Goal: Entertainment & Leisure: Consume media (video, audio)

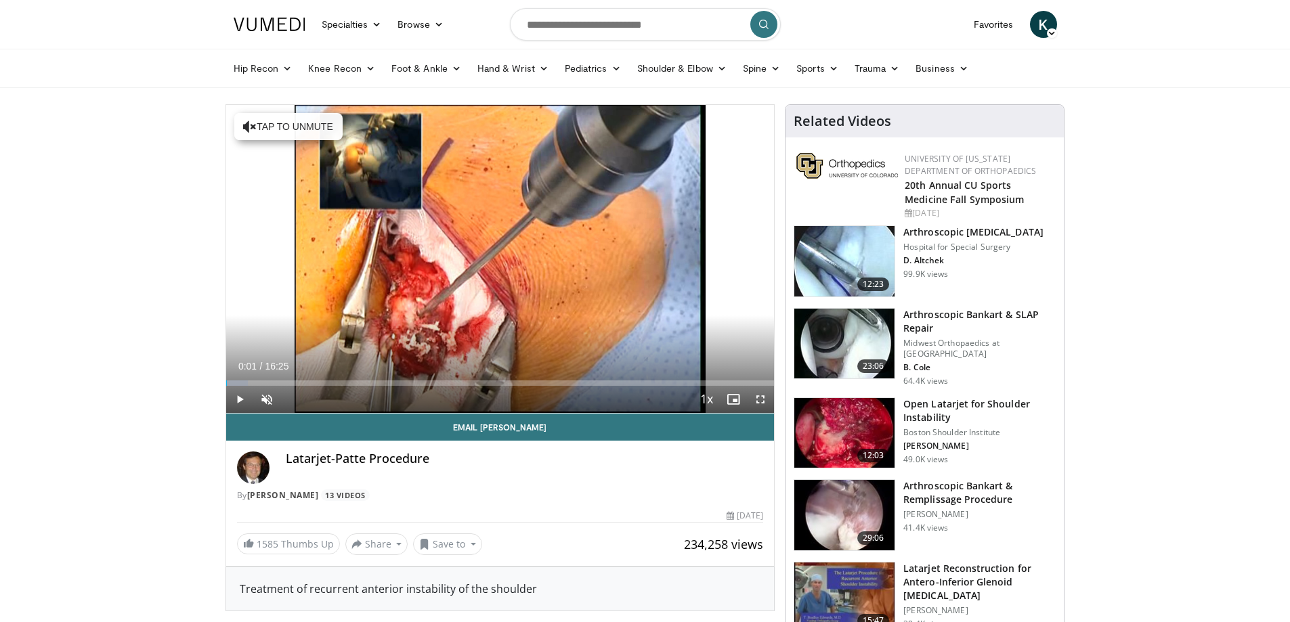
click at [234, 399] on span "Video Player" at bounding box center [239, 399] width 27 height 27
click at [248, 384] on div "Progress Bar" at bounding box center [248, 383] width 1 height 5
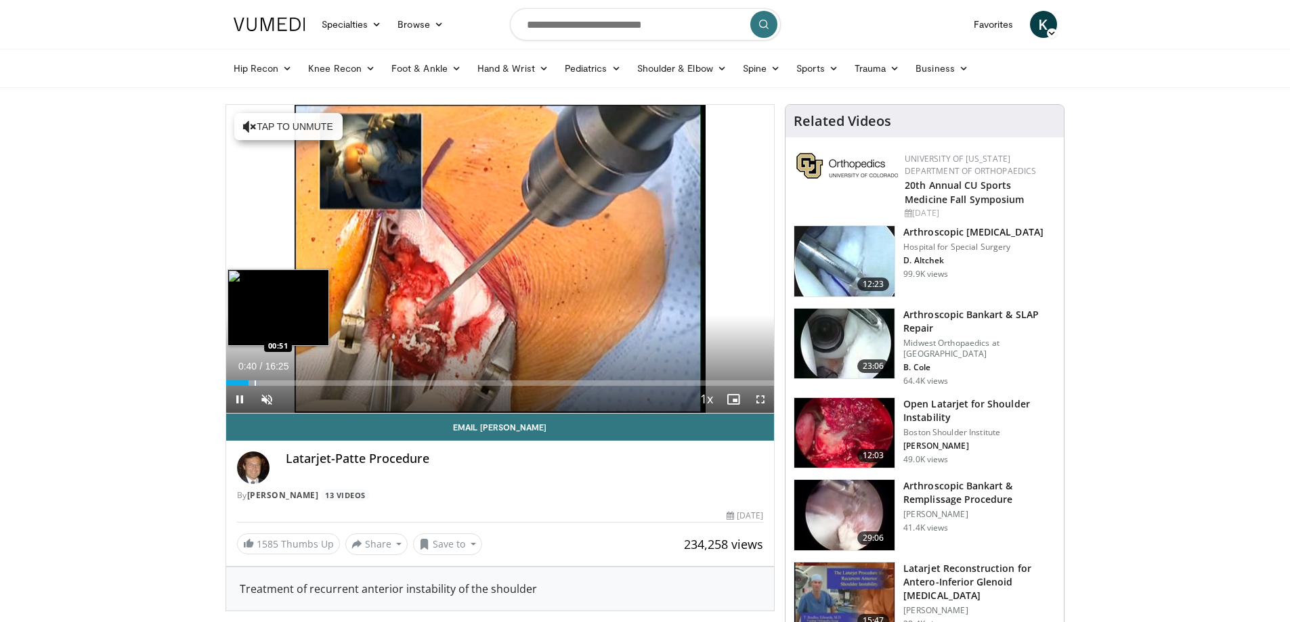
click at [255, 383] on div "Progress Bar" at bounding box center [255, 383] width 1 height 5
click at [245, 382] on div "Progress Bar" at bounding box center [245, 383] width 1 height 5
click at [240, 381] on div "Progress Bar" at bounding box center [240, 383] width 1 height 5
click at [247, 385] on div "Progress Bar" at bounding box center [262, 383] width 49 height 5
click at [254, 381] on div "Progress Bar" at bounding box center [254, 383] width 1 height 5
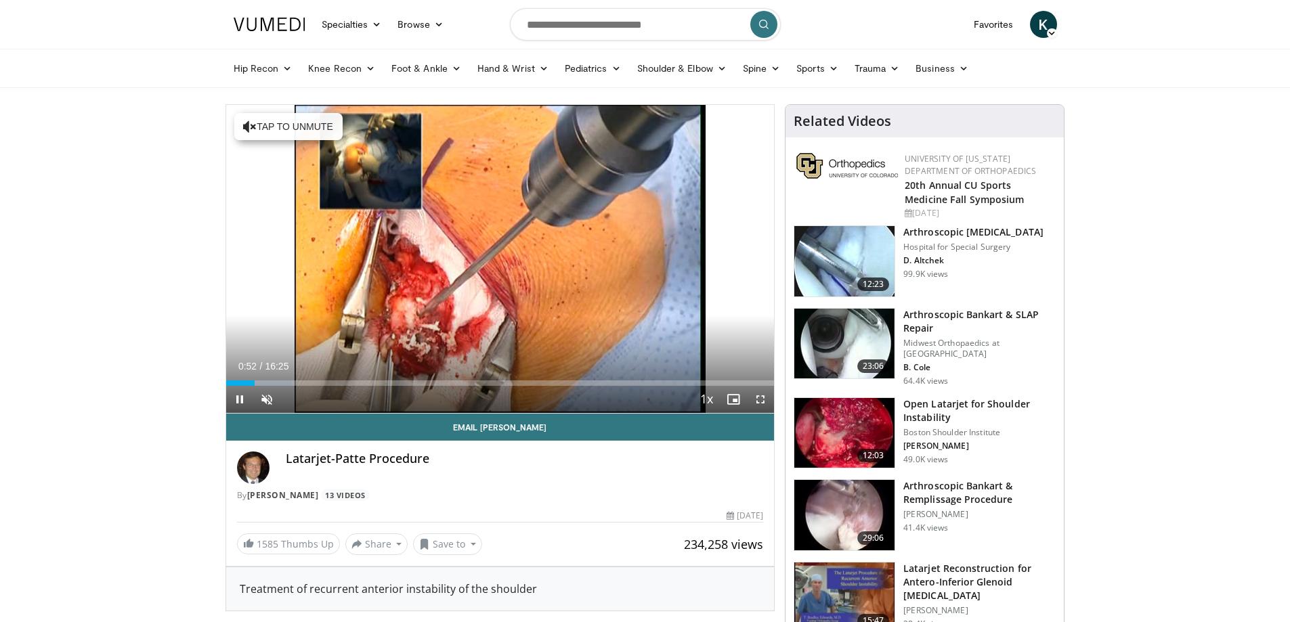
click at [239, 401] on span "Video Player" at bounding box center [239, 399] width 27 height 27
click at [263, 383] on div "Progress Bar" at bounding box center [263, 383] width 1 height 5
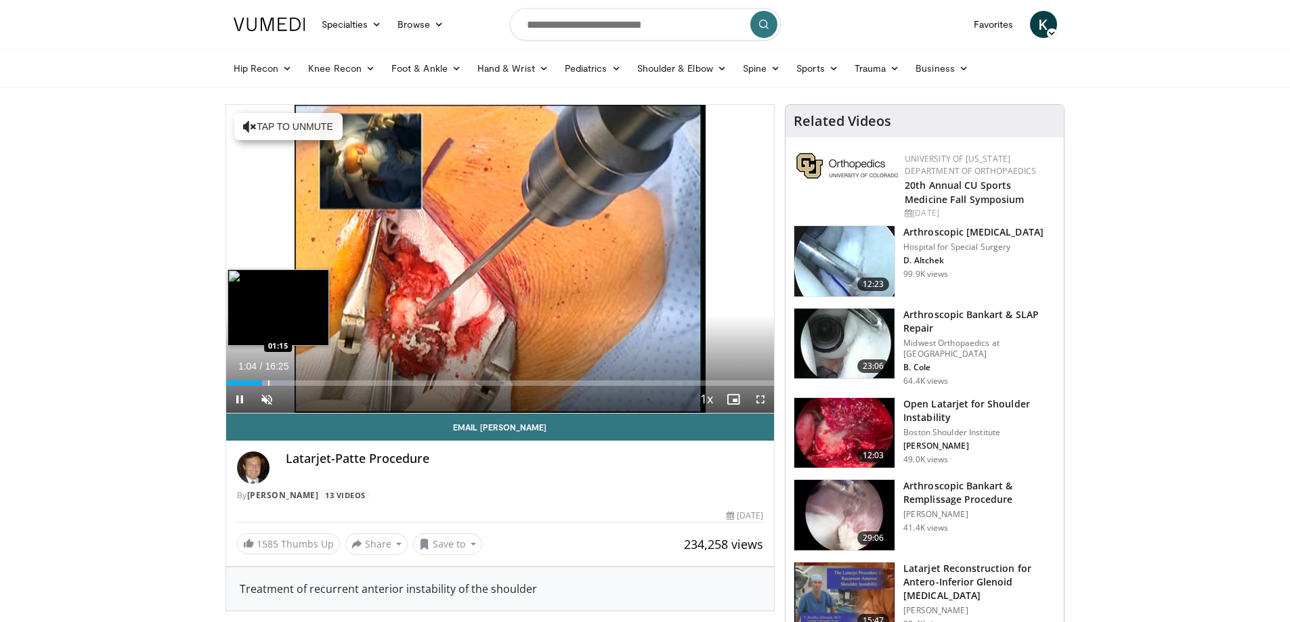
click at [268, 381] on div "Progress Bar" at bounding box center [268, 383] width 1 height 5
click at [278, 384] on div "Progress Bar" at bounding box center [278, 383] width 1 height 5
click at [288, 383] on div "Progress Bar" at bounding box center [288, 383] width 1 height 5
click at [305, 384] on div "Progress Bar" at bounding box center [305, 383] width 1 height 5
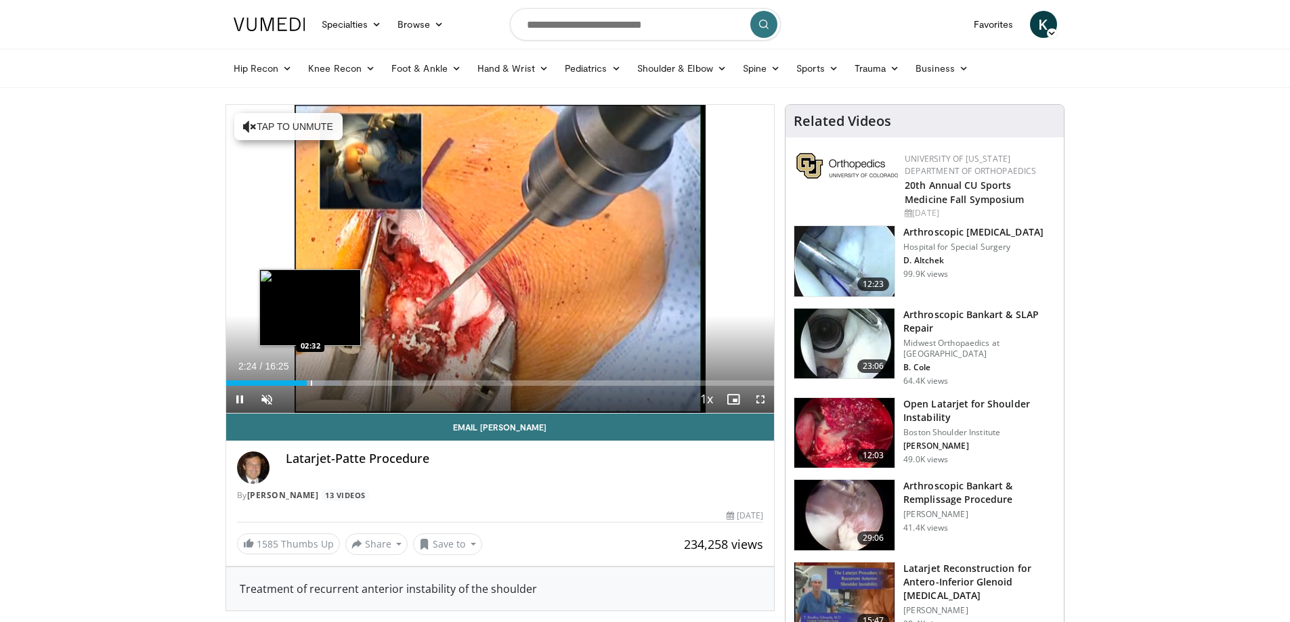
click at [311, 382] on div "Progress Bar" at bounding box center [311, 383] width 1 height 5
click at [317, 382] on div "Progress Bar" at bounding box center [317, 383] width 1 height 5
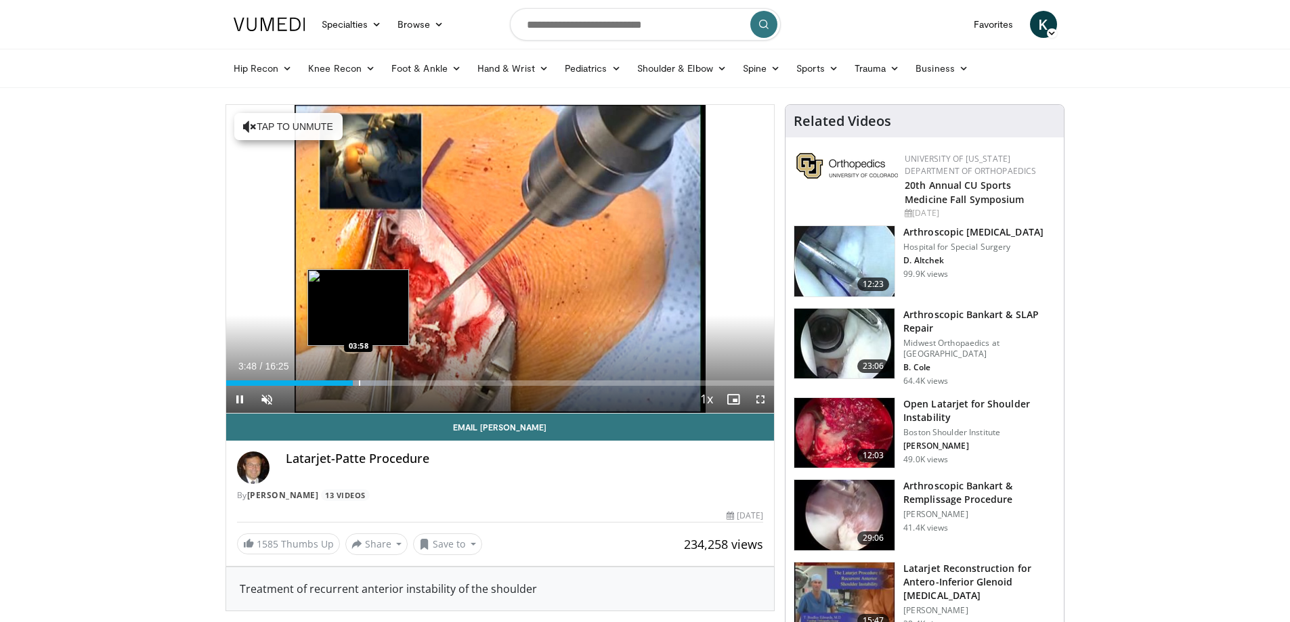
click at [359, 384] on div "Progress Bar" at bounding box center [359, 383] width 1 height 5
click at [353, 383] on div "Progress Bar" at bounding box center [353, 383] width 1 height 5
click at [381, 385] on div "Progress Bar" at bounding box center [381, 383] width 1 height 5
click at [383, 383] on div "Progress Bar" at bounding box center [383, 383] width 1 height 5
click at [387, 381] on div "Progress Bar" at bounding box center [387, 383] width 1 height 5
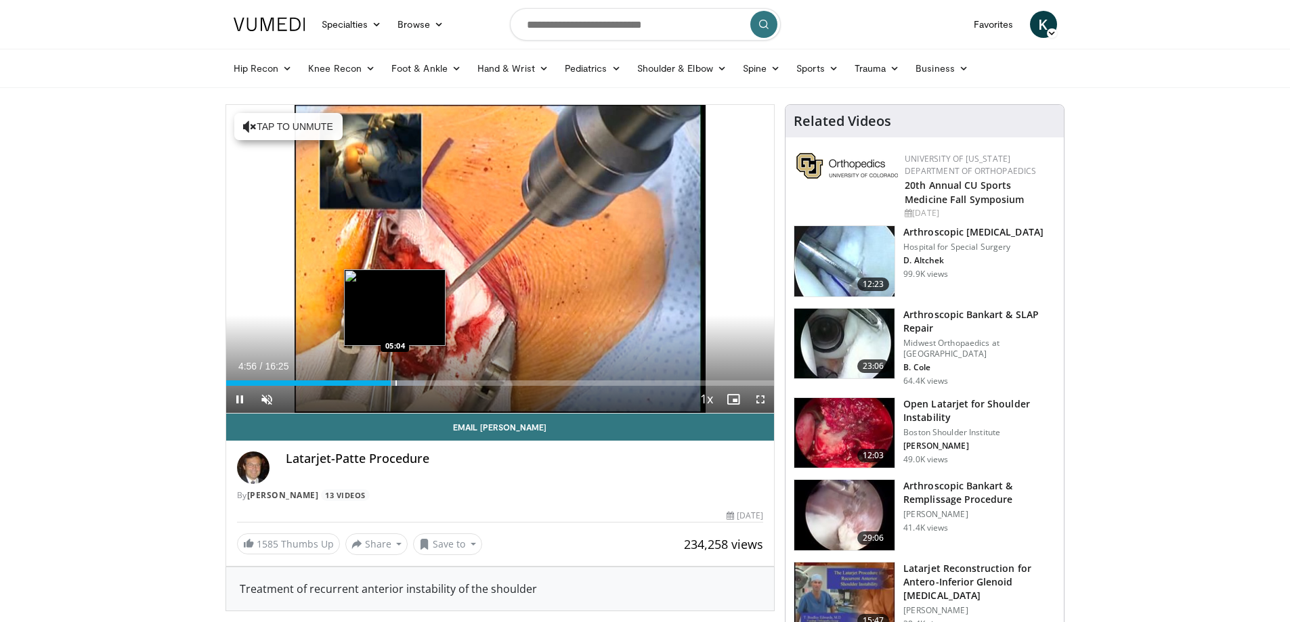
click at [395, 383] on div "Progress Bar" at bounding box center [395, 383] width 1 height 5
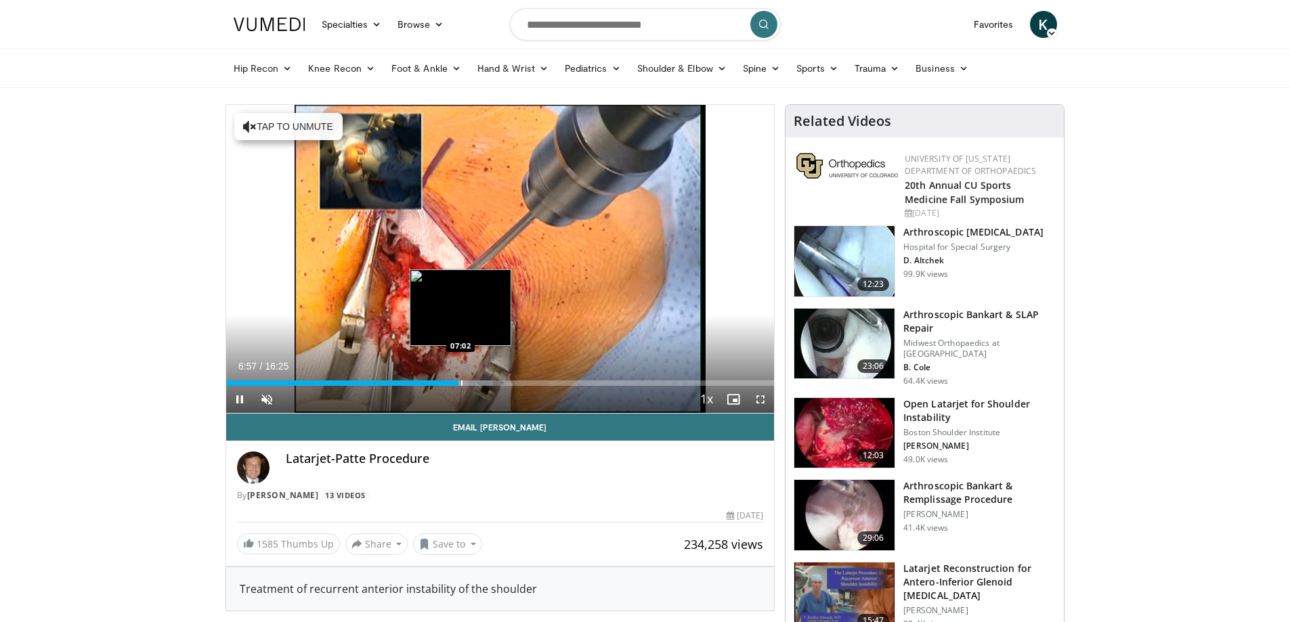
click at [461, 383] on div "Progress Bar" at bounding box center [461, 383] width 1 height 5
click at [466, 385] on div "Progress Bar" at bounding box center [466, 383] width 1 height 5
click at [473, 383] on div "Progress Bar" at bounding box center [473, 383] width 1 height 5
click at [478, 382] on div "Progress Bar" at bounding box center [478, 383] width 1 height 5
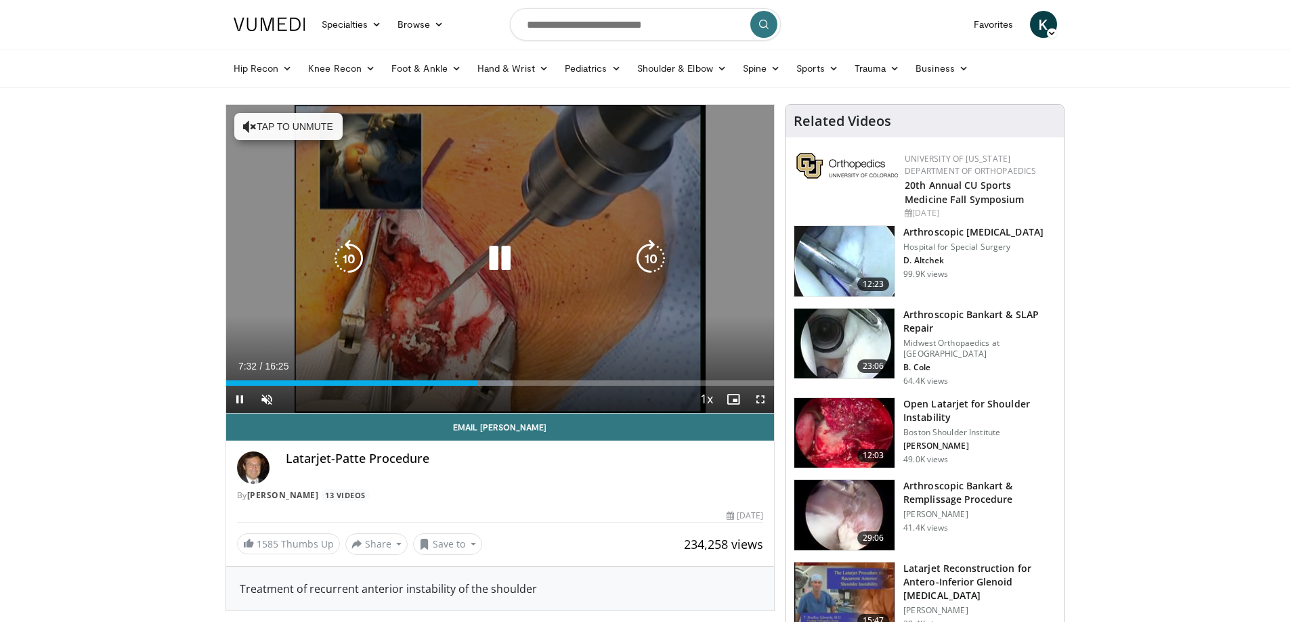
click at [488, 381] on div "Loaded : 52.35% 07:32 07:47" at bounding box center [500, 383] width 548 height 5
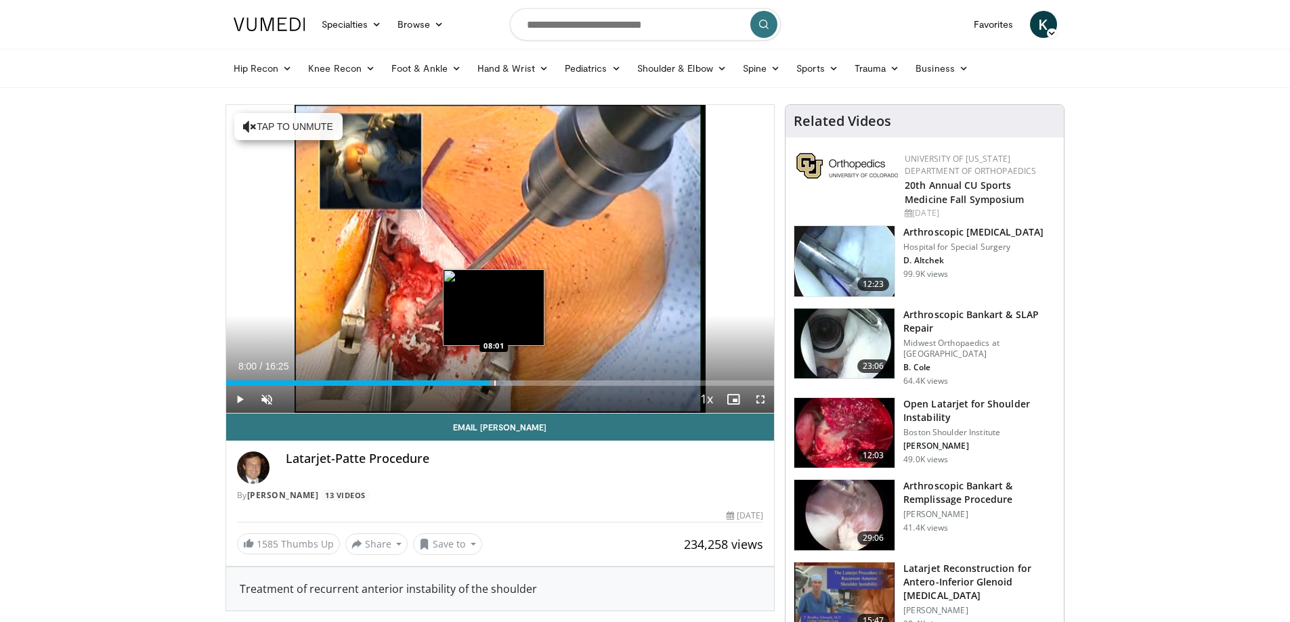
click at [494, 381] on div "Progress Bar" at bounding box center [494, 383] width 1 height 5
click at [243, 401] on span "Video Player" at bounding box center [239, 399] width 27 height 27
click at [239, 400] on span "Video Player" at bounding box center [239, 399] width 27 height 27
click at [509, 381] on div "Progress Bar" at bounding box center [509, 383] width 1 height 5
click at [515, 381] on div "Progress Bar" at bounding box center [514, 383] width 1 height 5
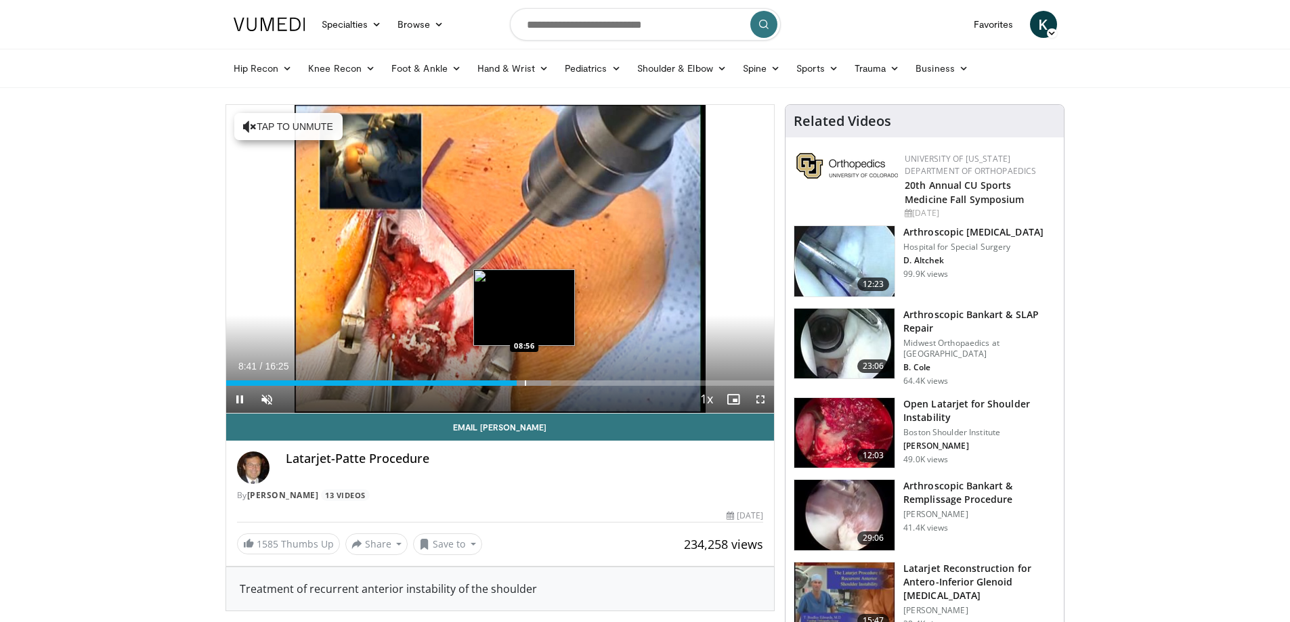
click at [525, 381] on div "Progress Bar" at bounding box center [525, 383] width 1 height 5
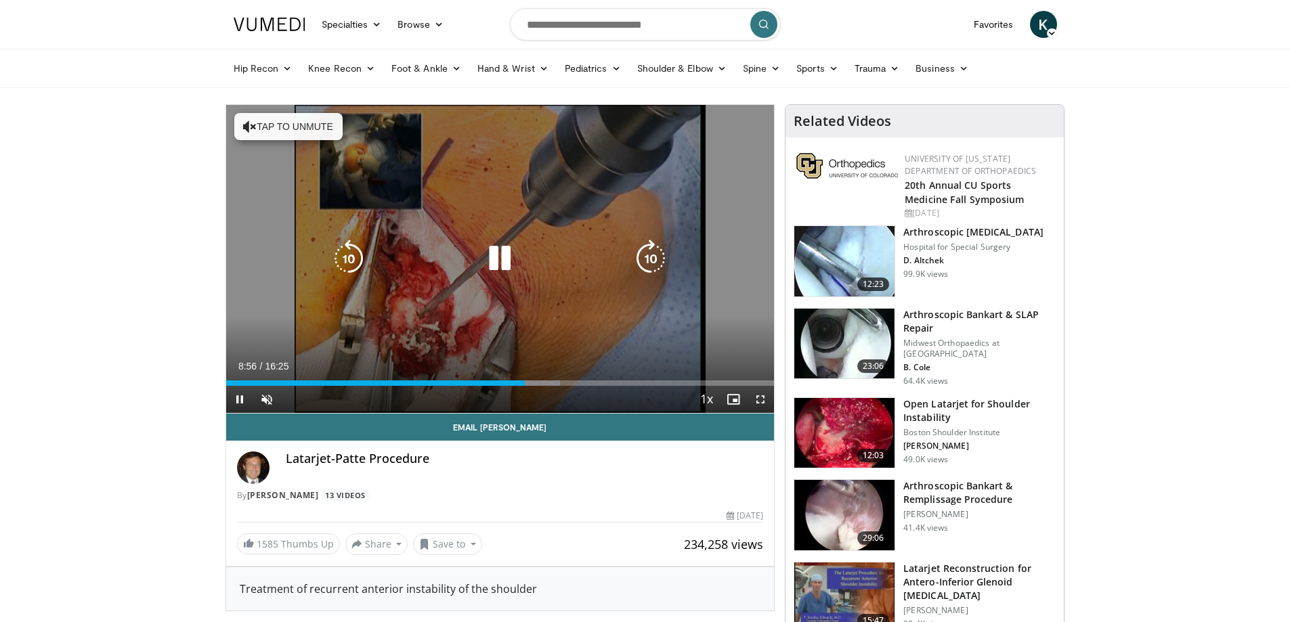
click at [534, 381] on div "Loaded : 60.90% 08:56 09:10" at bounding box center [500, 383] width 548 height 5
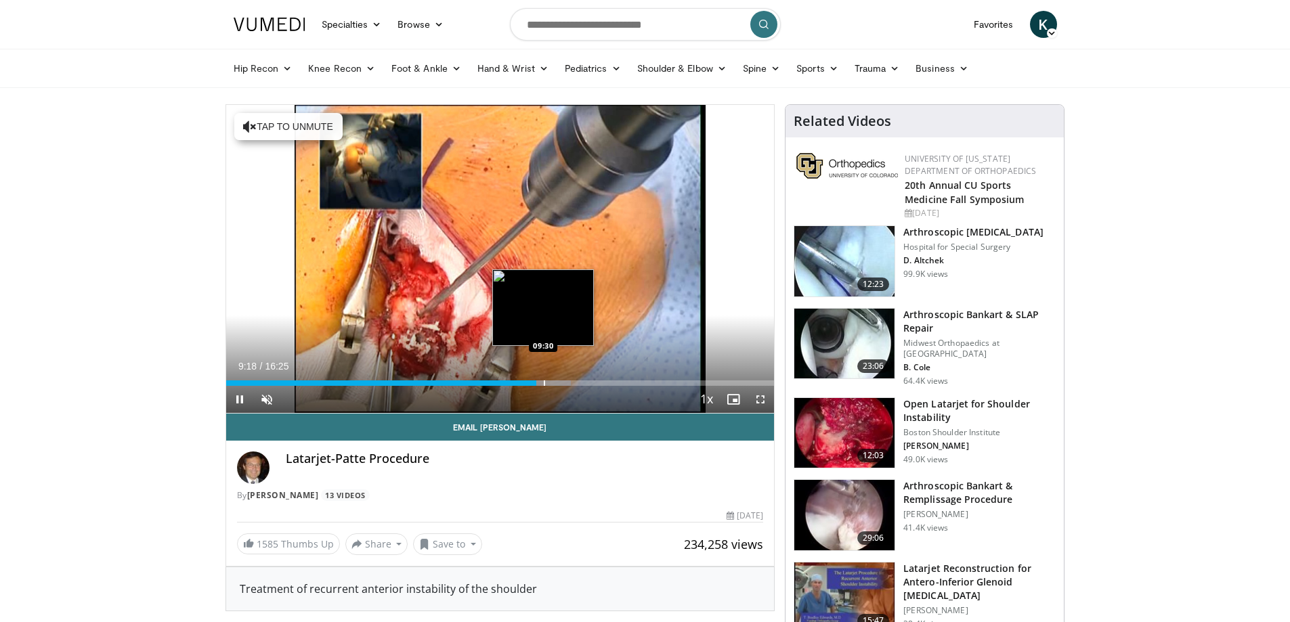
click at [544, 381] on div "Progress Bar" at bounding box center [544, 383] width 1 height 5
click at [554, 382] on div "Progress Bar" at bounding box center [554, 383] width 1 height 5
click at [571, 383] on div "Progress Bar" at bounding box center [571, 383] width 1 height 5
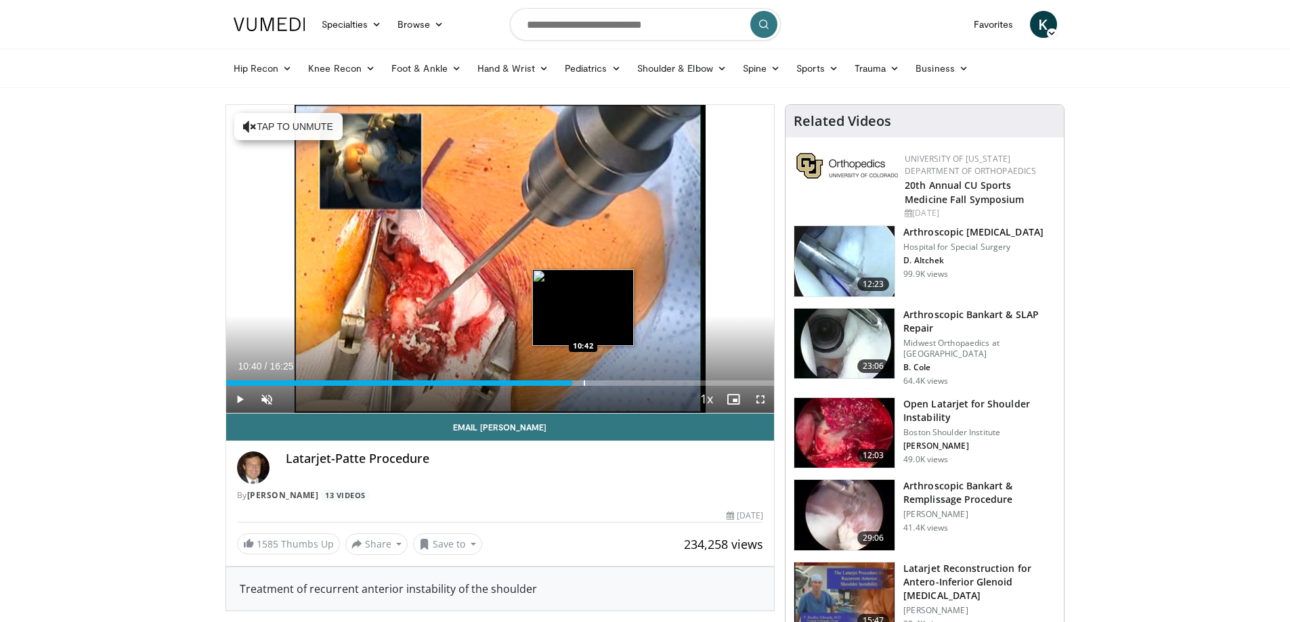
click at [584, 383] on div "Progress Bar" at bounding box center [584, 383] width 1 height 5
click at [591, 383] on div "Progress Bar" at bounding box center [591, 383] width 1 height 5
click at [612, 382] on div "Progress Bar" at bounding box center [612, 383] width 1 height 5
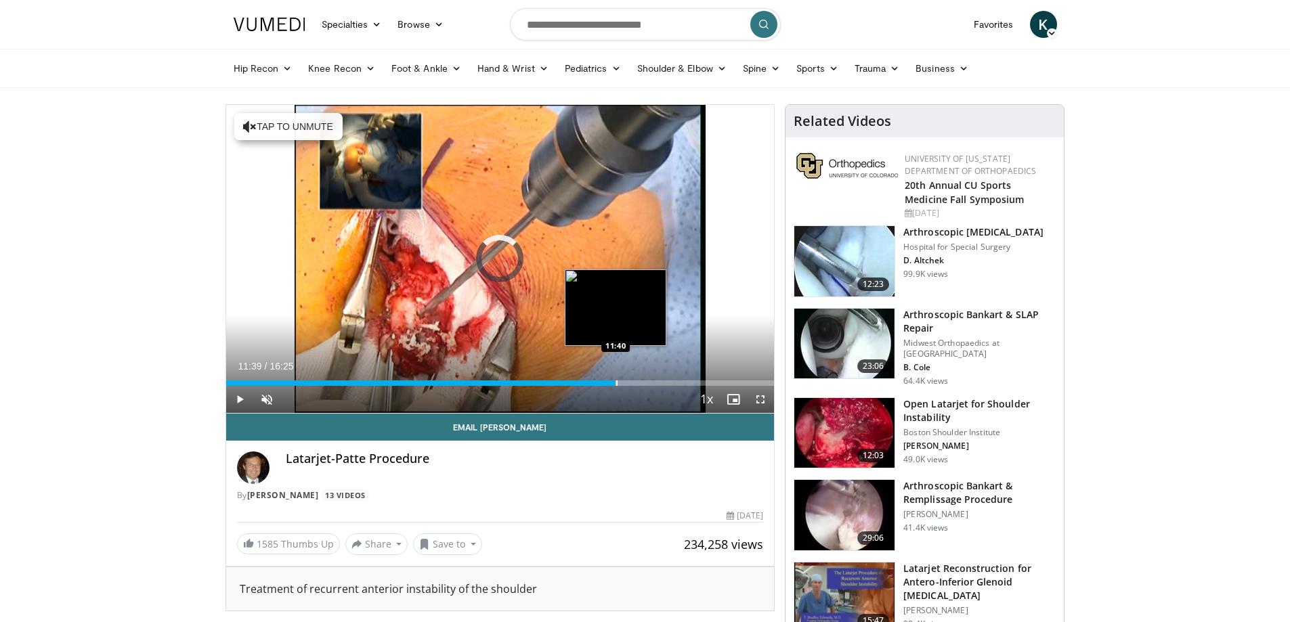
click at [616, 382] on div "Progress Bar" at bounding box center [616, 383] width 1 height 5
click at [620, 381] on div "Progress Bar" at bounding box center [620, 383] width 1 height 5
click at [635, 385] on div "Progress Bar" at bounding box center [635, 383] width 1 height 5
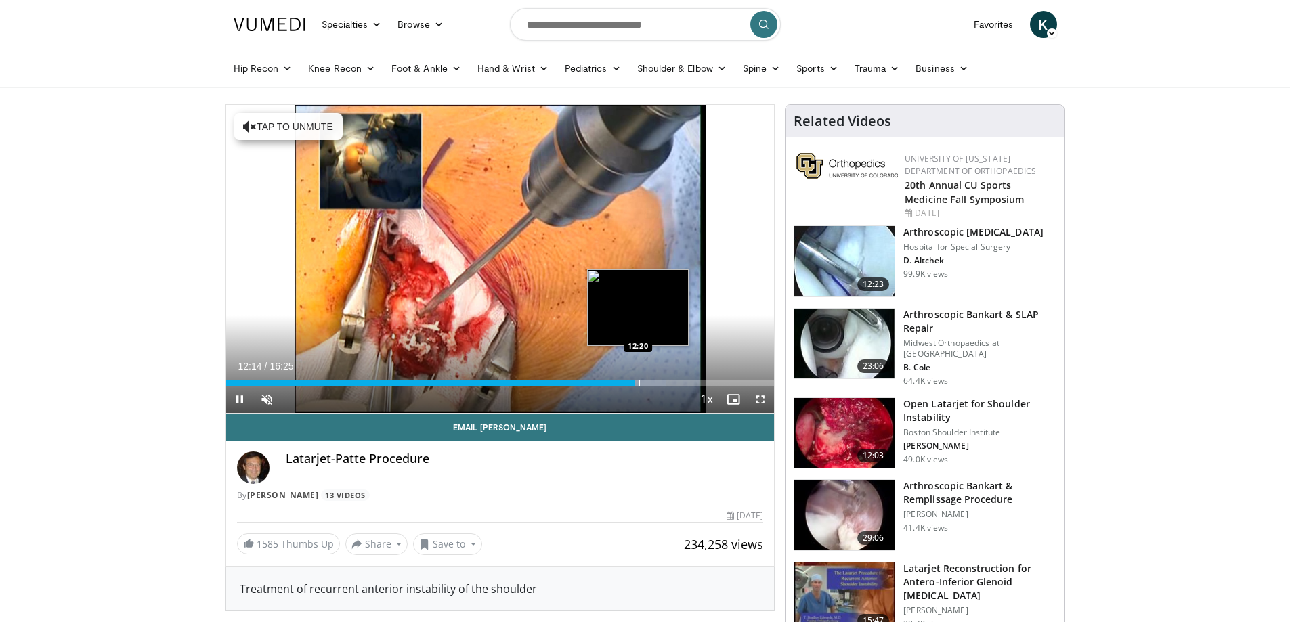
click at [638, 384] on div "Progress Bar" at bounding box center [638, 383] width 1 height 5
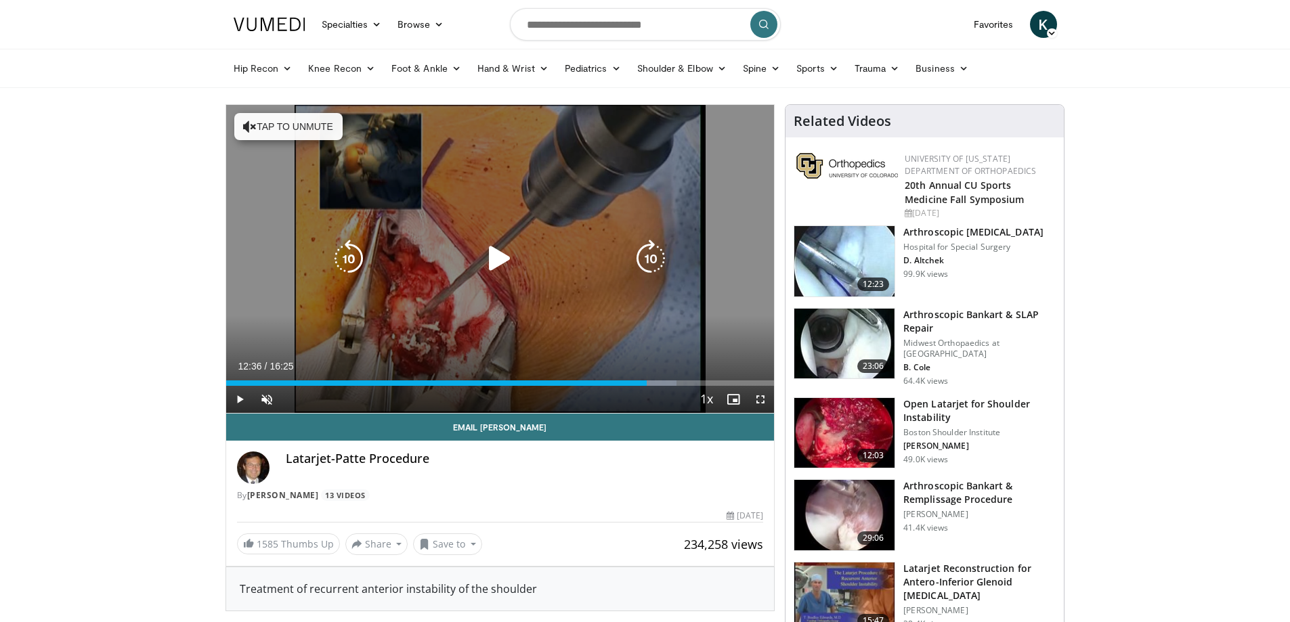
click at [647, 384] on div "Progress Bar" at bounding box center [649, 383] width 53 height 5
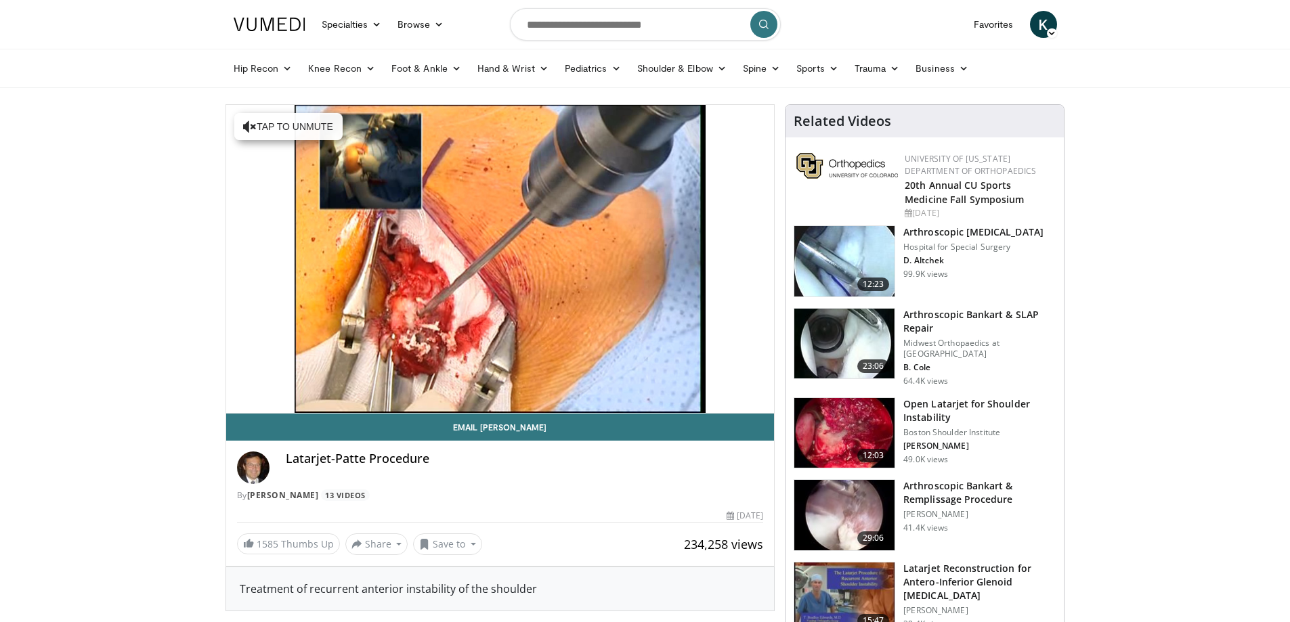
click at [657, 381] on video-js "**********" at bounding box center [500, 259] width 548 height 309
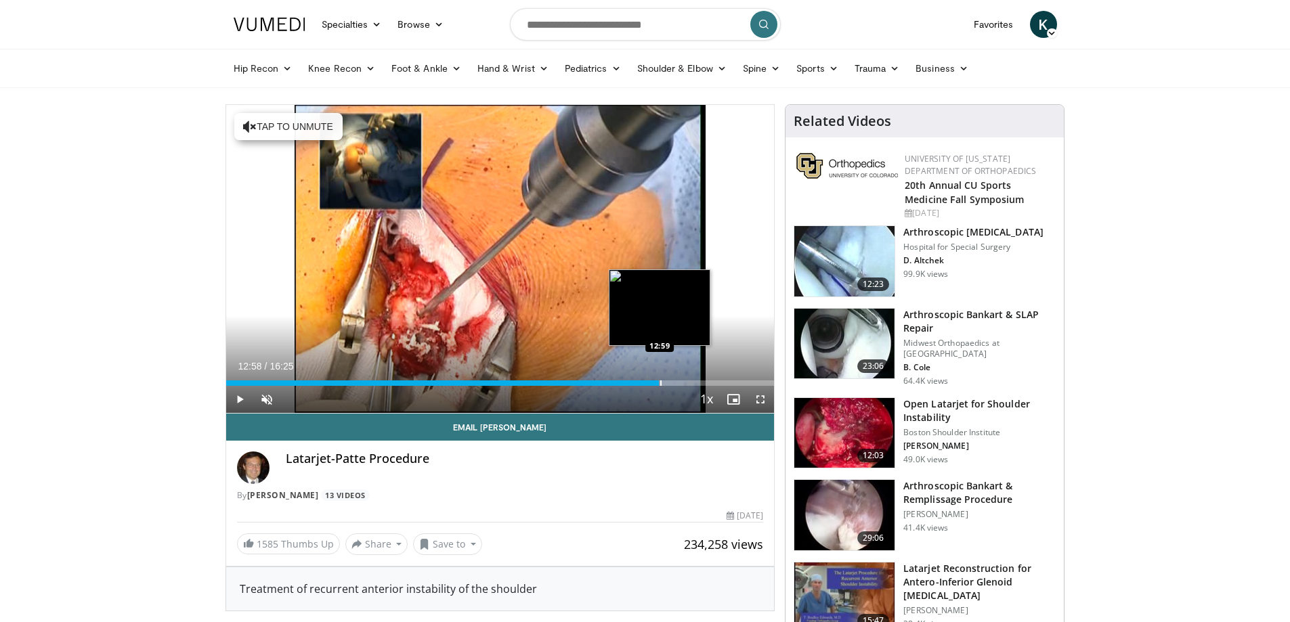
click at [659, 381] on div "Loaded : 83.57% 12:44 12:59" at bounding box center [500, 383] width 548 height 5
click at [670, 384] on div "Progress Bar" at bounding box center [670, 383] width 1 height 5
click at [680, 379] on div "Loaded : 87.60% 13:22 13:37" at bounding box center [500, 379] width 548 height 13
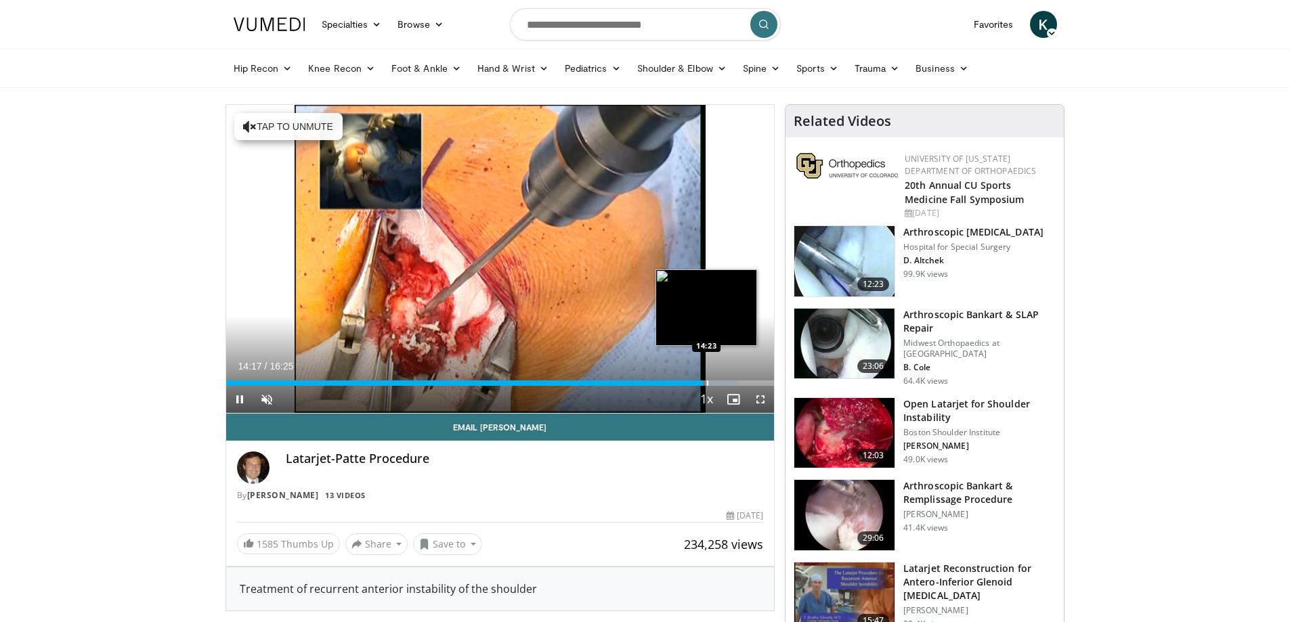
click at [707, 381] on div "Progress Bar" at bounding box center [707, 383] width 1 height 5
click at [714, 381] on div "Progress Bar" at bounding box center [714, 383] width 1 height 5
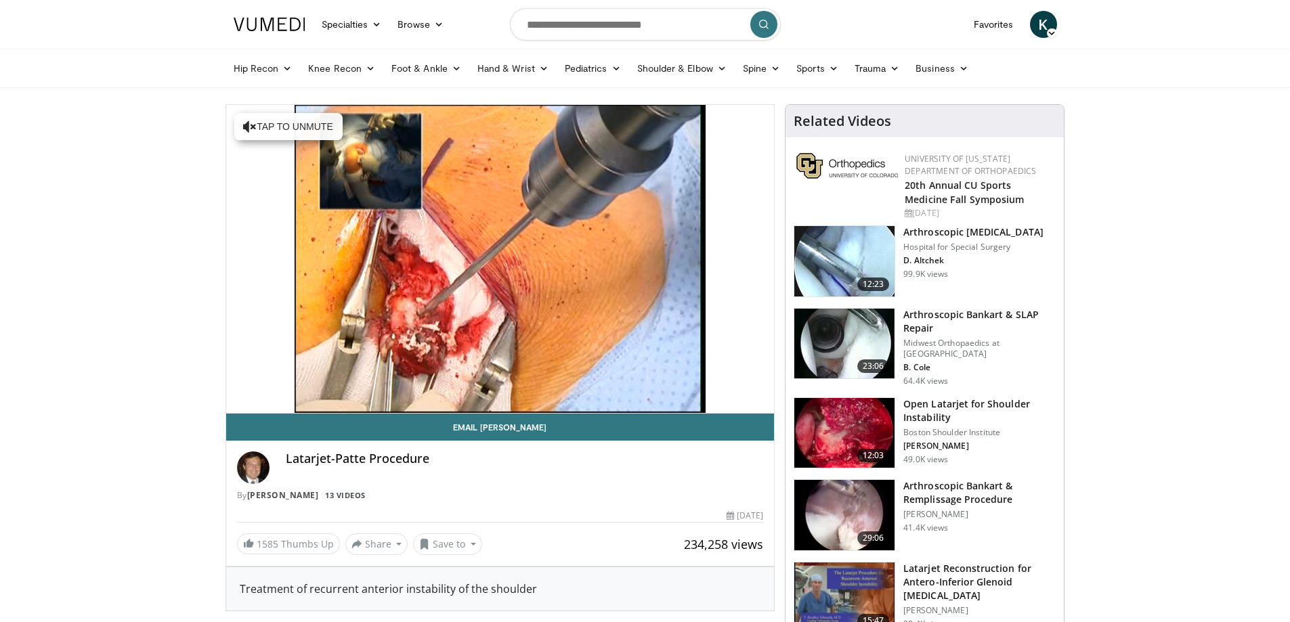
click at [719, 381] on div "10 seconds Tap to unmute" at bounding box center [500, 259] width 548 height 308
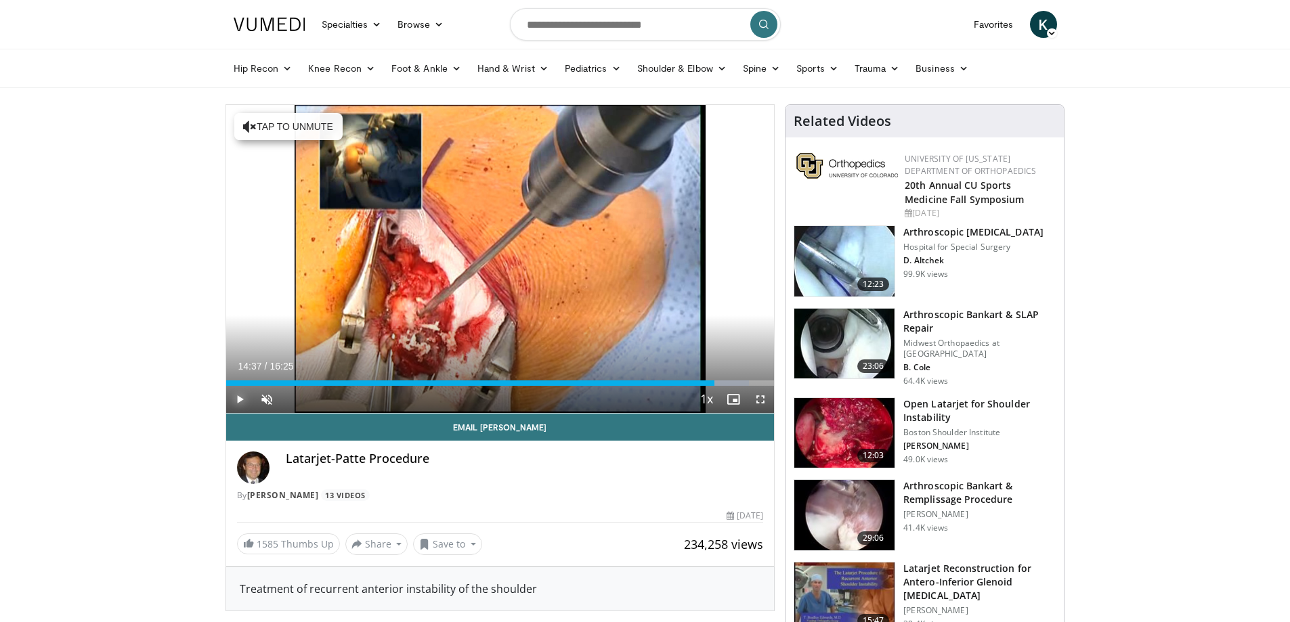
click at [244, 395] on span "Video Player" at bounding box center [239, 399] width 27 height 27
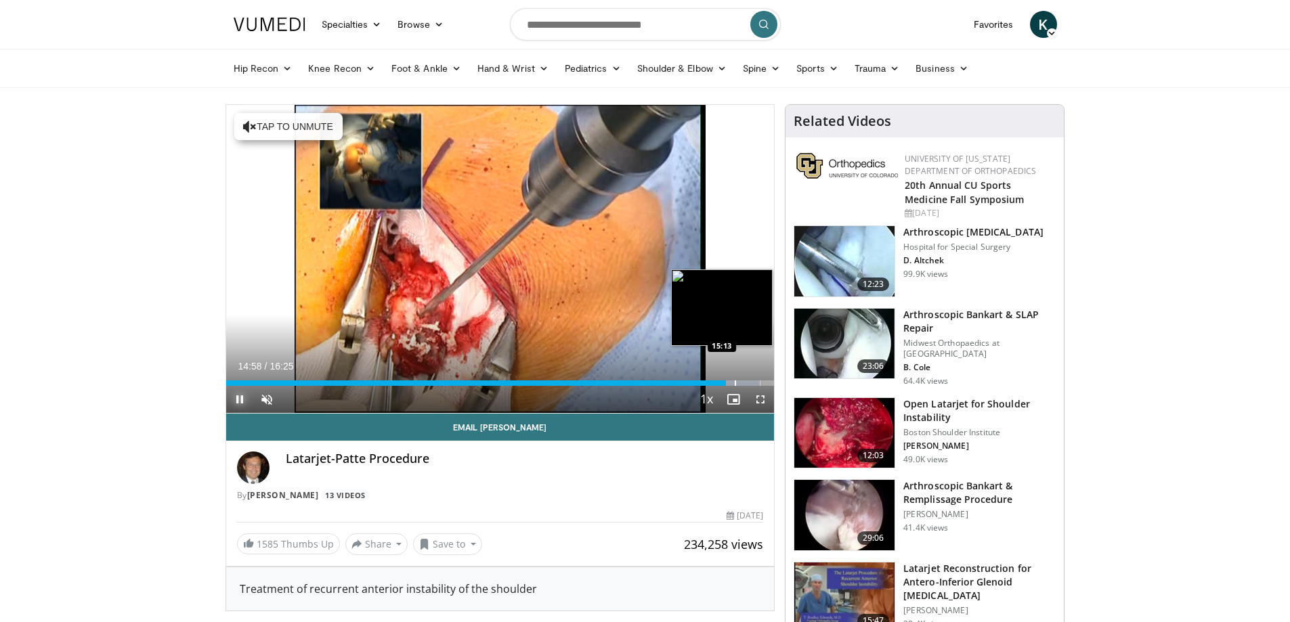
click at [733, 385] on div "Loaded : 97.45% 14:59 15:13" at bounding box center [500, 383] width 548 height 5
click at [743, 383] on div "Progress Bar" at bounding box center [743, 383] width 1 height 5
click at [753, 383] on div "Progress Bar" at bounding box center [753, 383] width 1 height 5
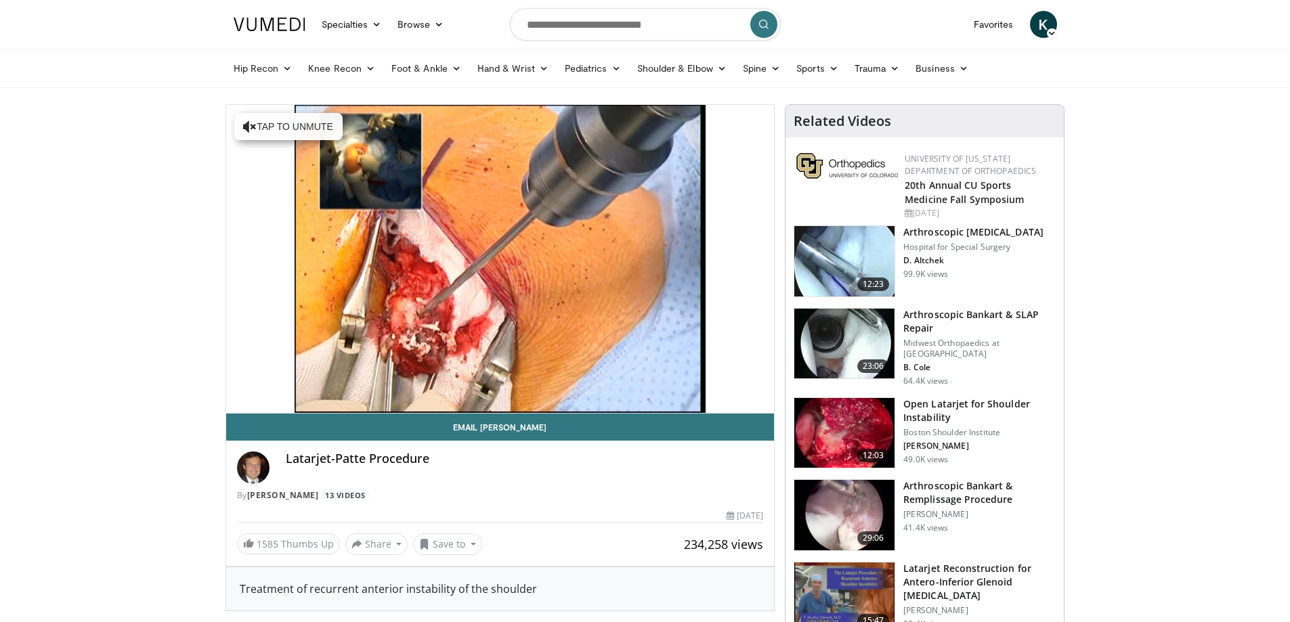
click at [836, 416] on img at bounding box center [844, 433] width 100 height 70
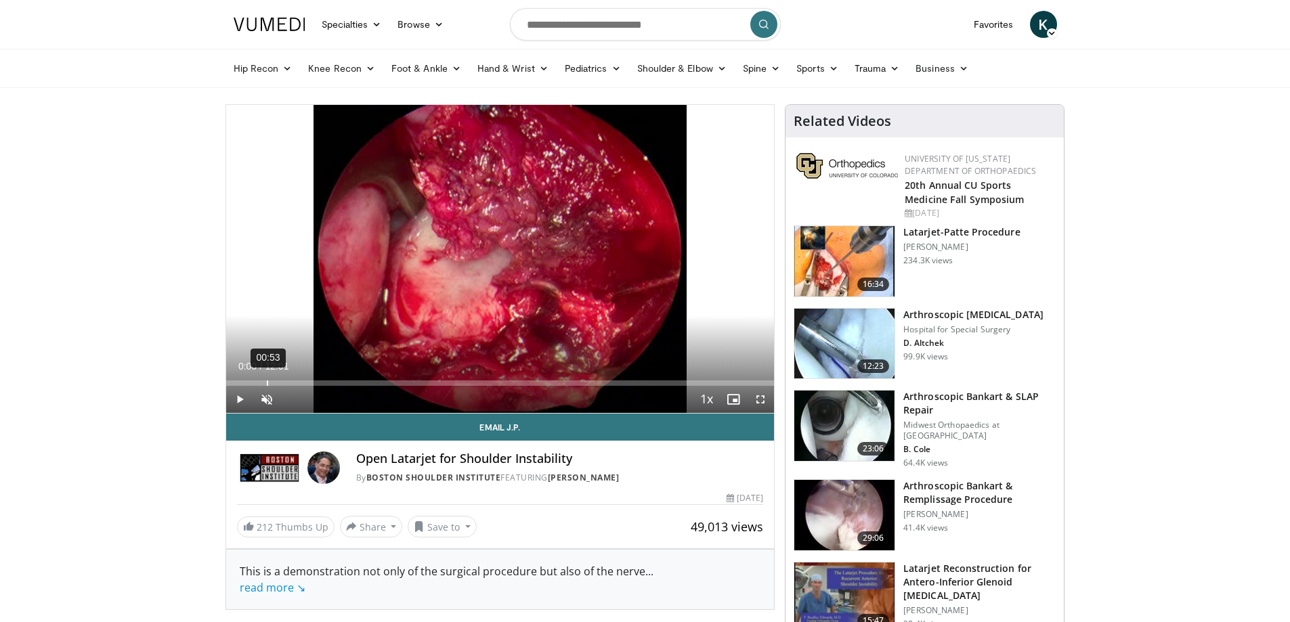
click at [267, 384] on div "00:53" at bounding box center [267, 383] width 1 height 5
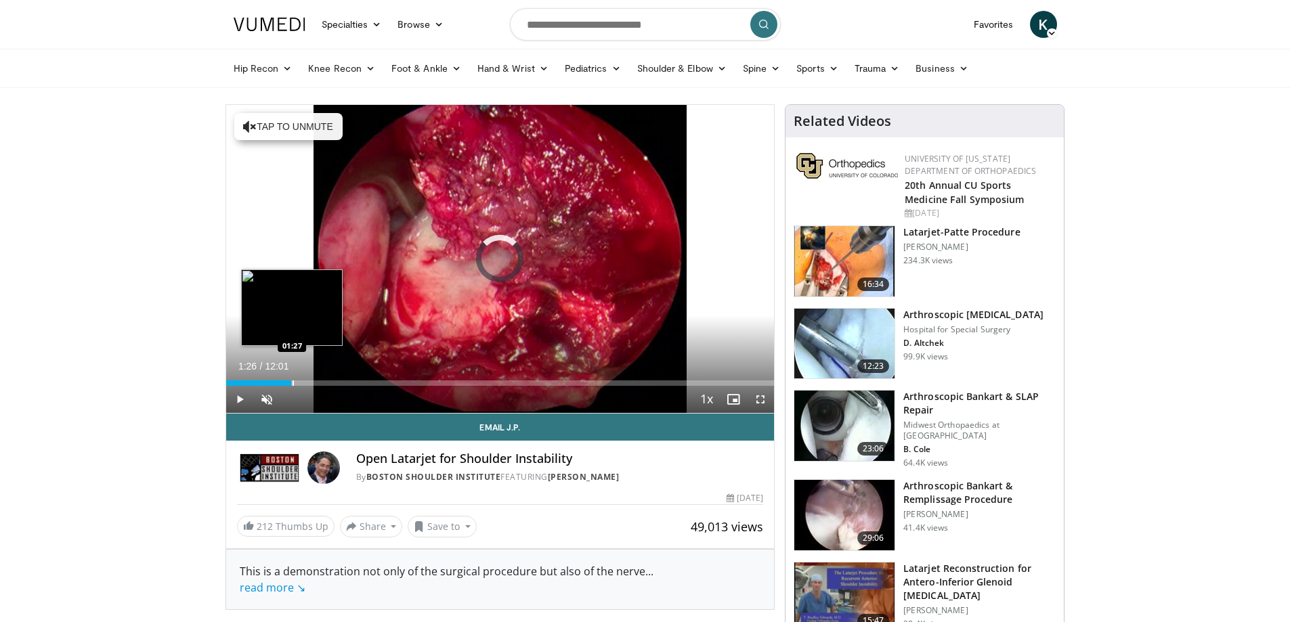
click at [292, 384] on div "Progress Bar" at bounding box center [292, 383] width 1 height 5
click at [312, 385] on div "Progress Bar" at bounding box center [312, 383] width 1 height 5
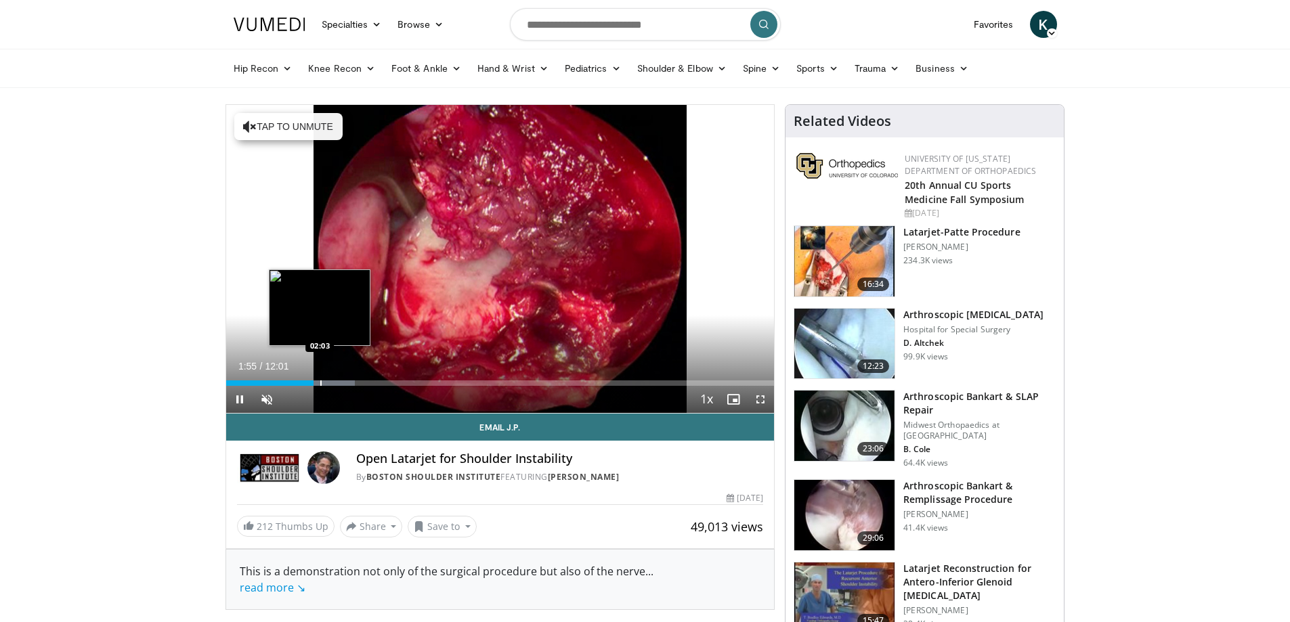
click at [320, 385] on div "Progress Bar" at bounding box center [320, 383] width 1 height 5
click at [334, 383] on div "Progress Bar" at bounding box center [334, 383] width 1 height 5
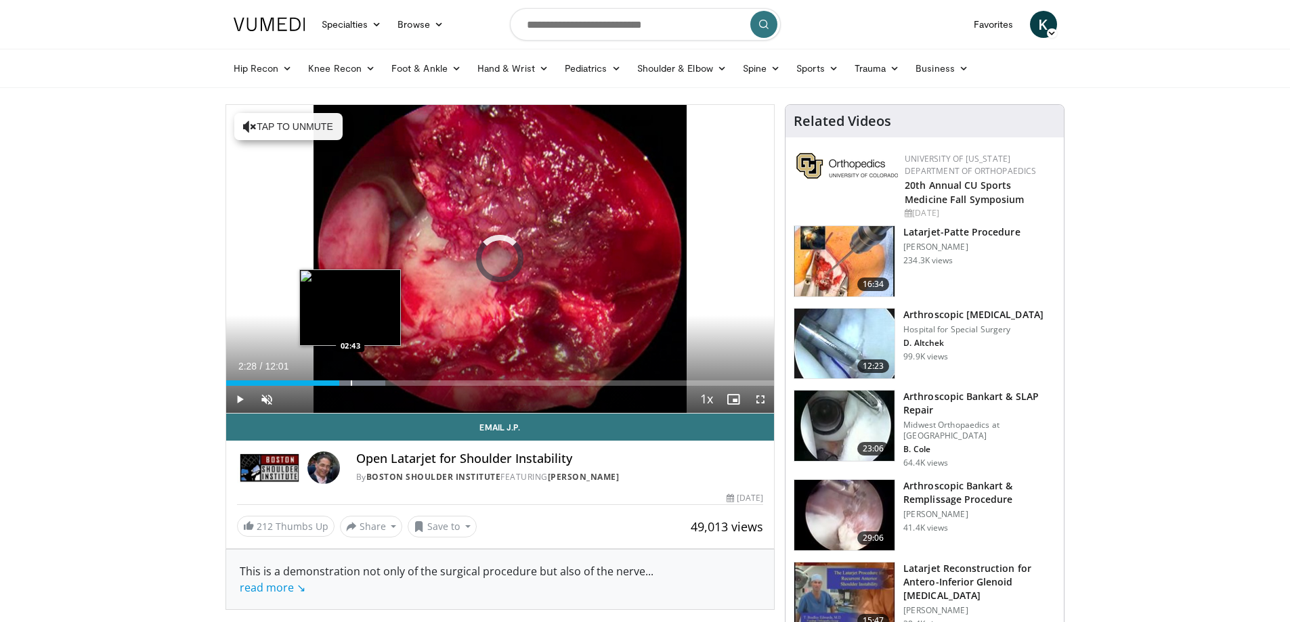
click at [351, 383] on div "Progress Bar" at bounding box center [351, 383] width 1 height 5
click at [358, 383] on div "Progress Bar" at bounding box center [358, 383] width 1 height 5
click at [365, 384] on div "Progress Bar" at bounding box center [365, 383] width 1 height 5
click at [376, 383] on div "Progress Bar" at bounding box center [376, 383] width 1 height 5
click at [383, 381] on div "Progress Bar" at bounding box center [383, 383] width 1 height 5
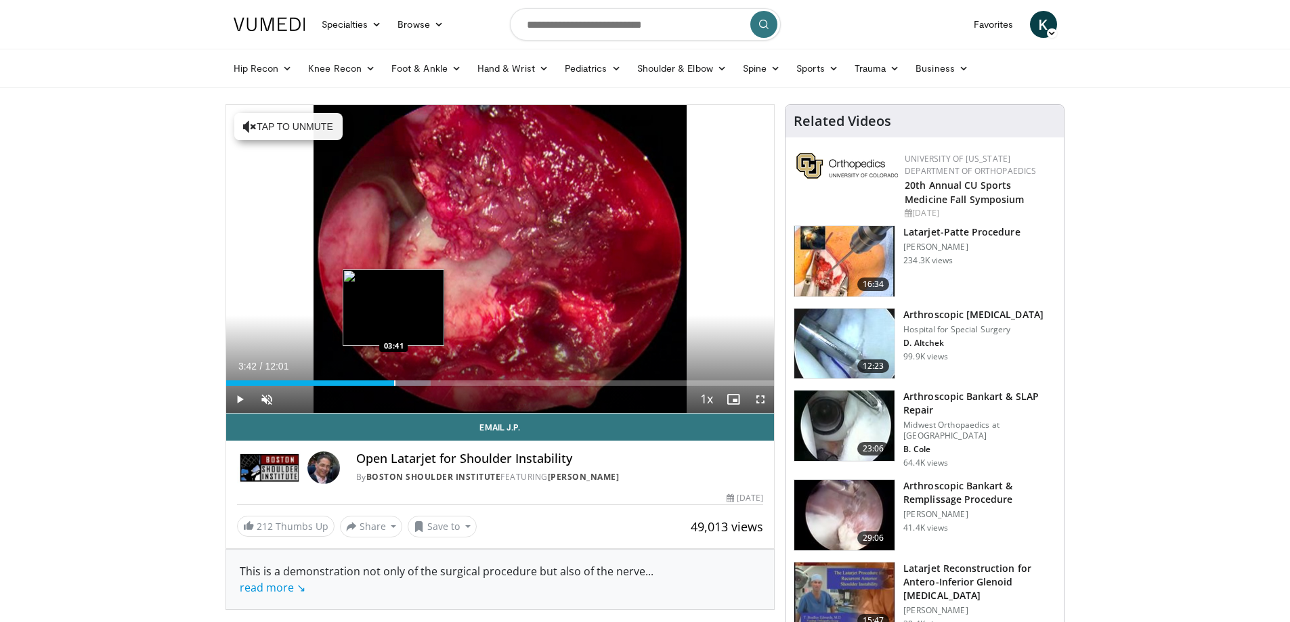
click at [395, 385] on div "Progress Bar" at bounding box center [394, 383] width 1 height 5
click at [406, 383] on div "Progress Bar" at bounding box center [406, 383] width 1 height 5
click at [416, 383] on div "Progress Bar" at bounding box center [416, 383] width 1 height 5
click at [427, 382] on div "Progress Bar" at bounding box center [427, 383] width 1 height 5
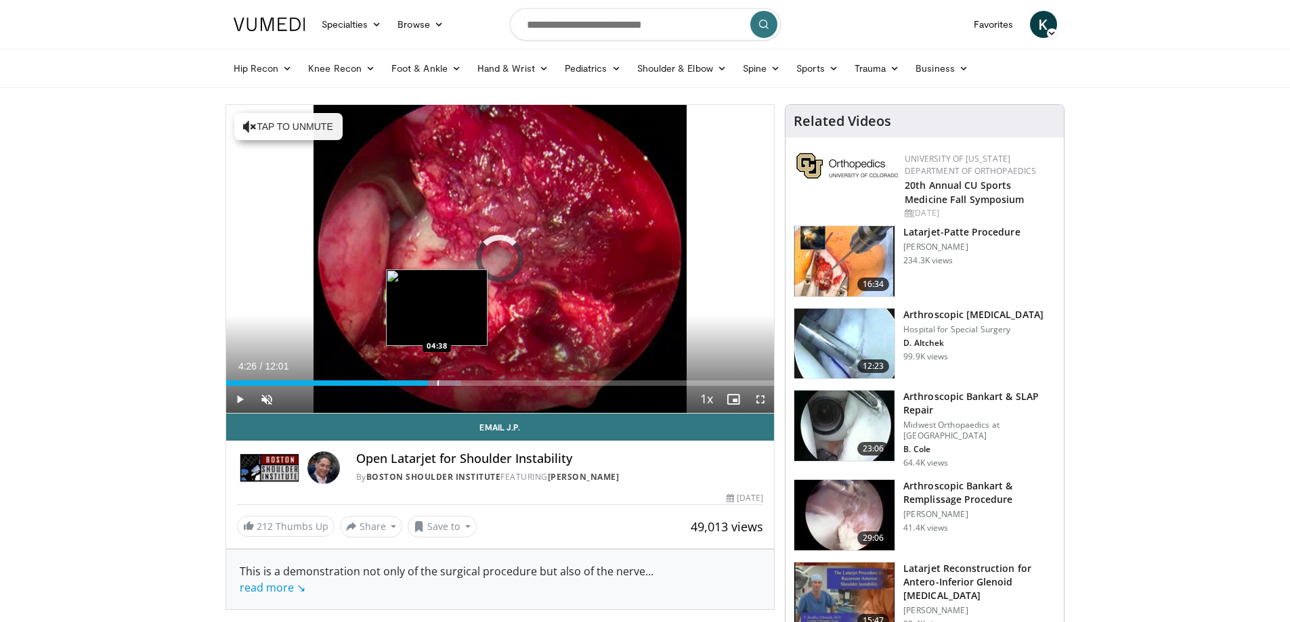
click at [437, 382] on div "Progress Bar" at bounding box center [437, 383] width 1 height 5
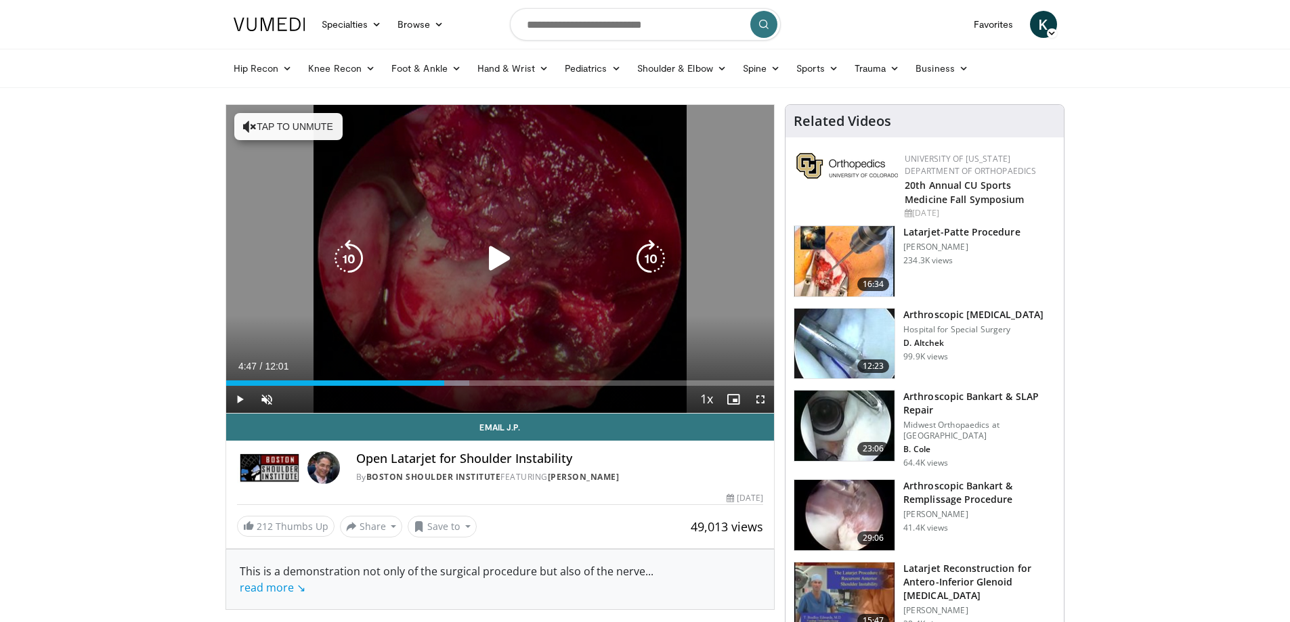
click at [445, 383] on div "Progress Bar" at bounding box center [441, 383] width 55 height 5
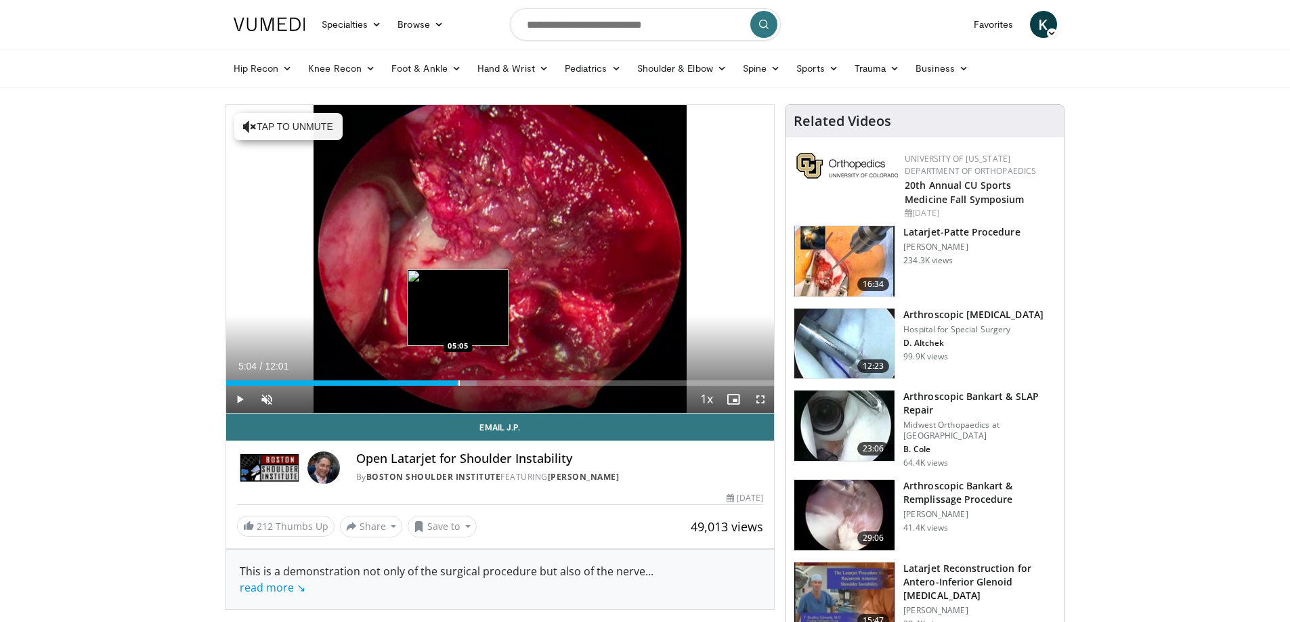
click at [458, 383] on div "Progress Bar" at bounding box center [458, 383] width 1 height 5
click at [475, 385] on div "Progress Bar" at bounding box center [475, 383] width 1 height 5
click at [490, 385] on div "Progress Bar" at bounding box center [490, 383] width 1 height 5
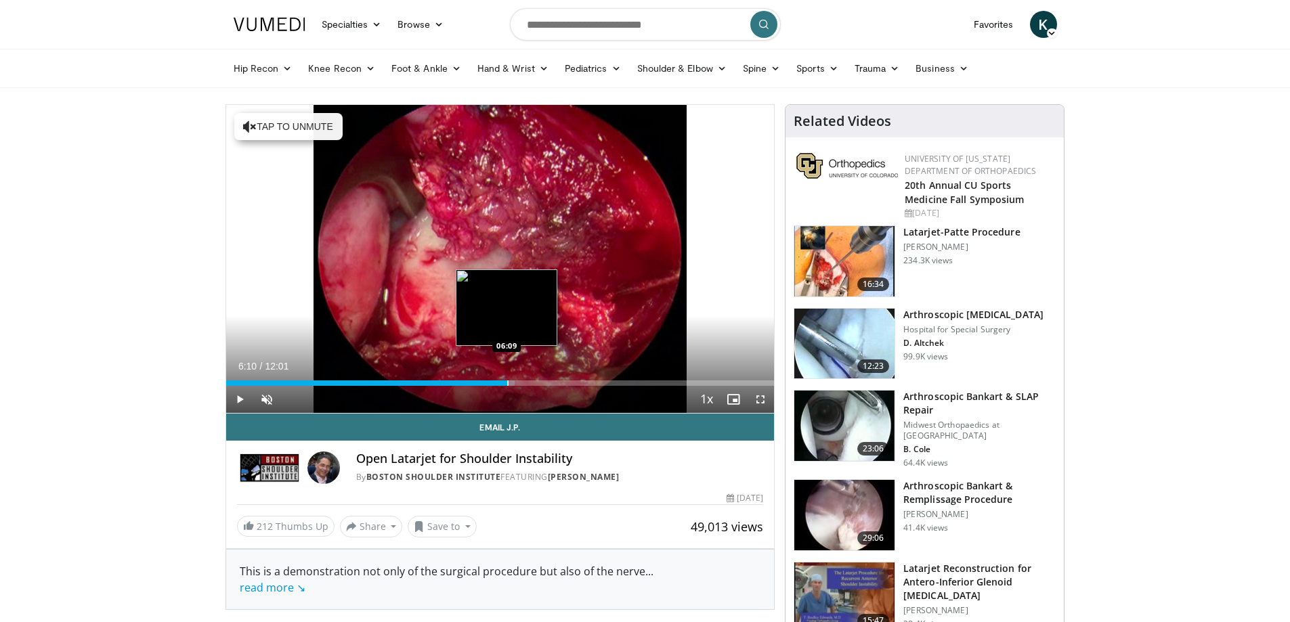
click at [507, 385] on div "Progress Bar" at bounding box center [507, 383] width 1 height 5
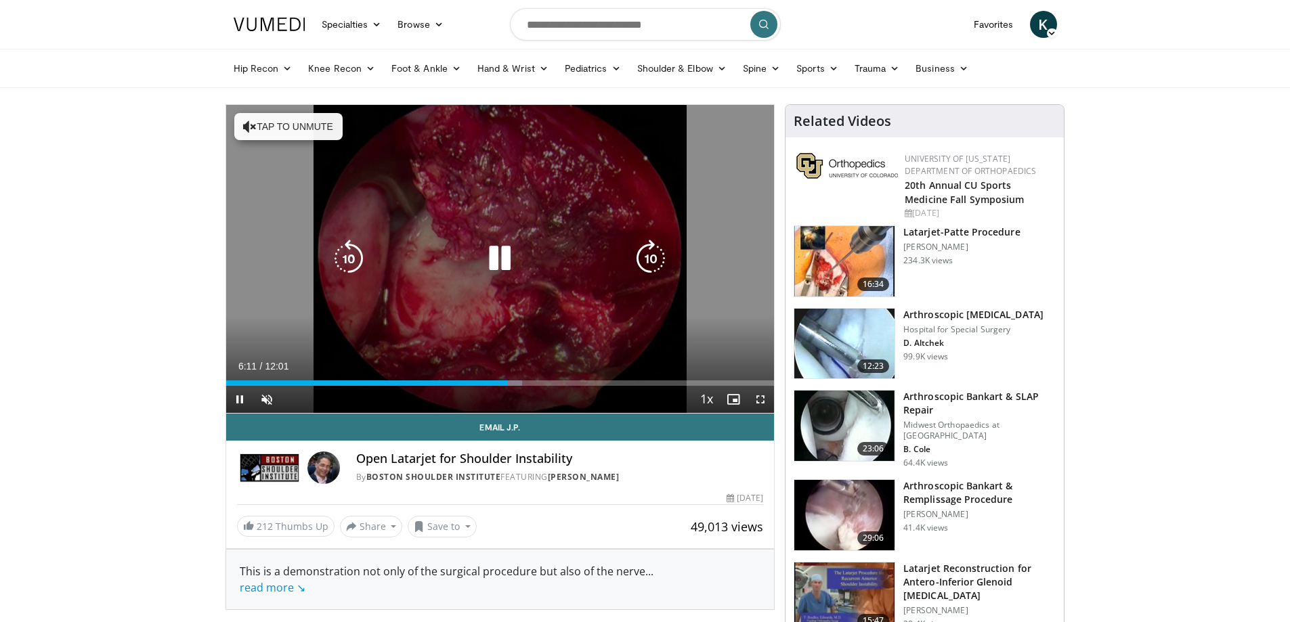
click at [0, 0] on div "Progress Bar" at bounding box center [0, 0] width 0 height 0
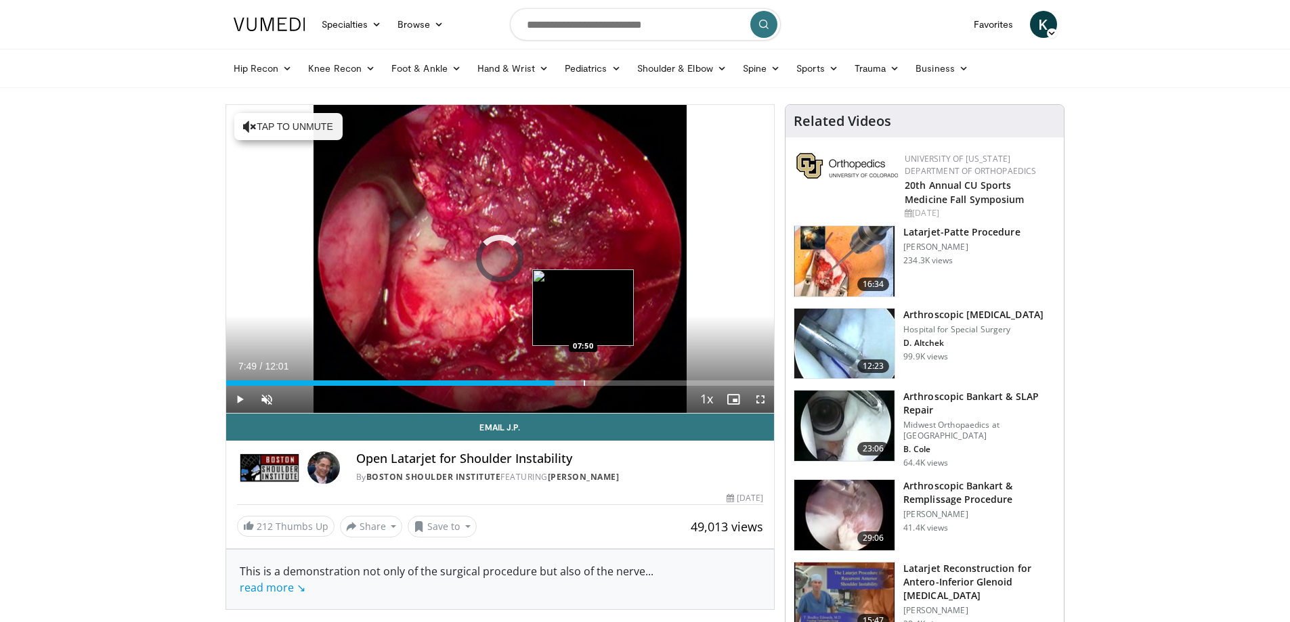
click at [584, 381] on div "Progress Bar" at bounding box center [584, 383] width 1 height 5
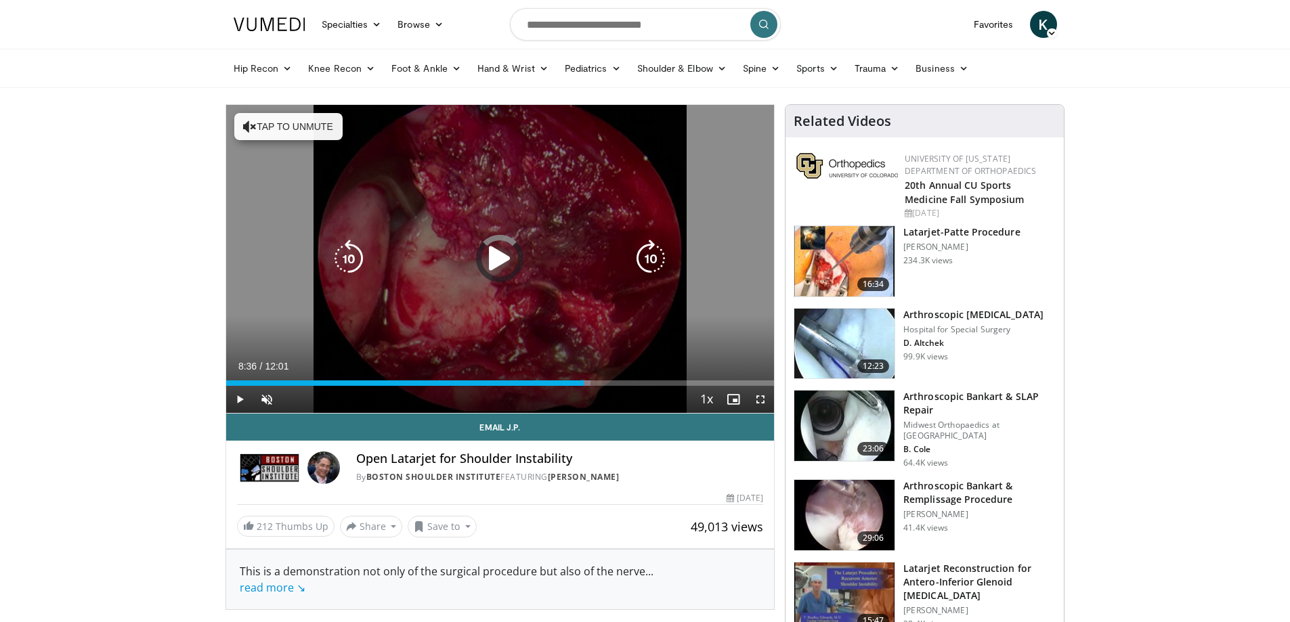
click at [618, 381] on div "Loaded : 66.55% 08:36 08:34" at bounding box center [500, 383] width 548 height 5
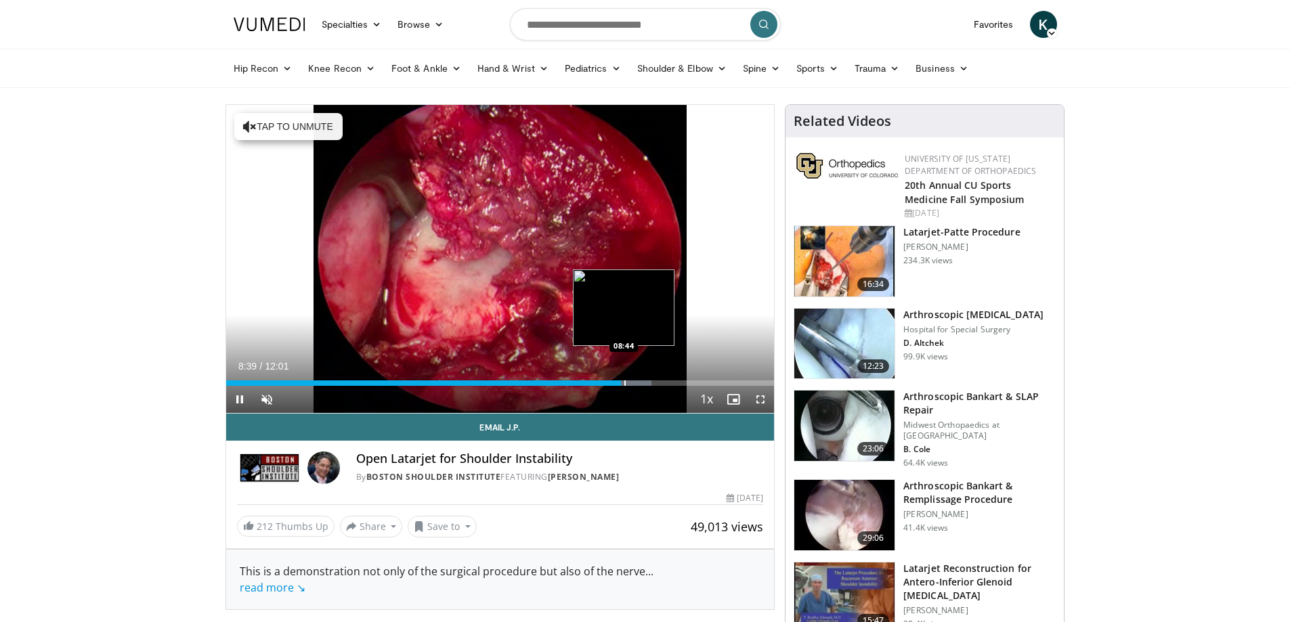
click at [625, 384] on div "Progress Bar" at bounding box center [624, 383] width 1 height 5
click at [643, 382] on div "Progress Bar" at bounding box center [643, 383] width 1 height 5
click at [656, 384] on div "Progress Bar" at bounding box center [655, 383] width 1 height 5
click at [665, 385] on div "Progress Bar" at bounding box center [665, 383] width 1 height 5
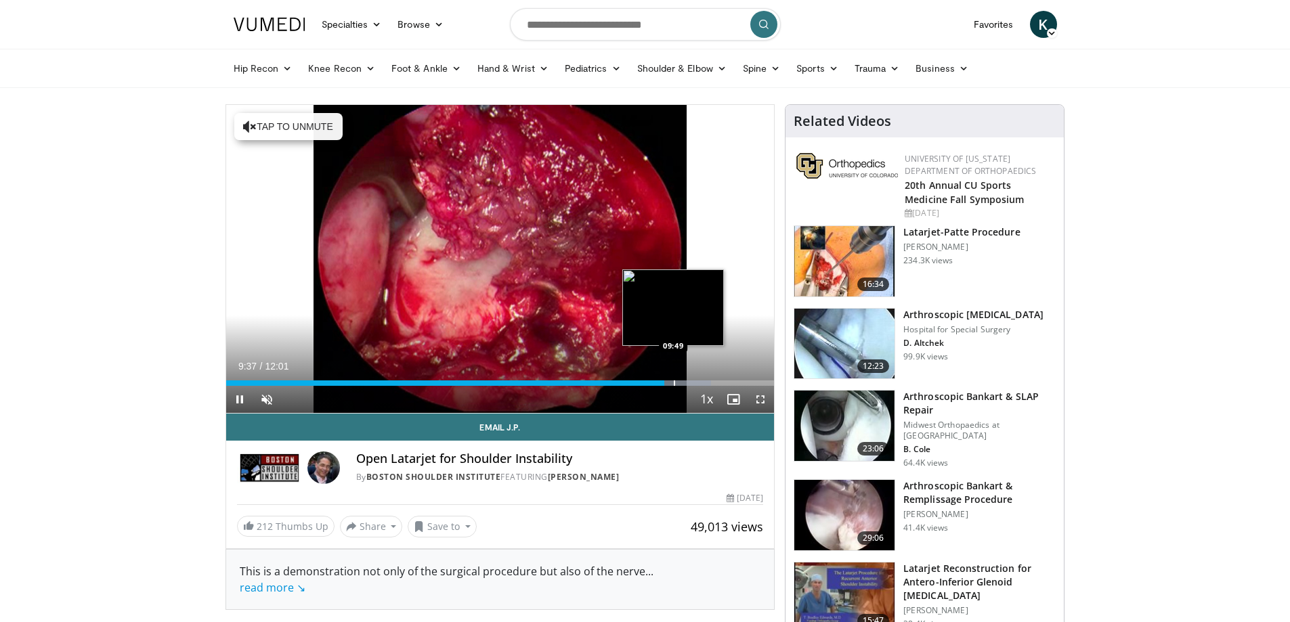
click at [674, 384] on div "Progress Bar" at bounding box center [674, 383] width 1 height 5
click at [682, 384] on div "Progress Bar" at bounding box center [682, 383] width 1 height 5
click at [693, 384] on div "Progress Bar" at bounding box center [693, 383] width 1 height 5
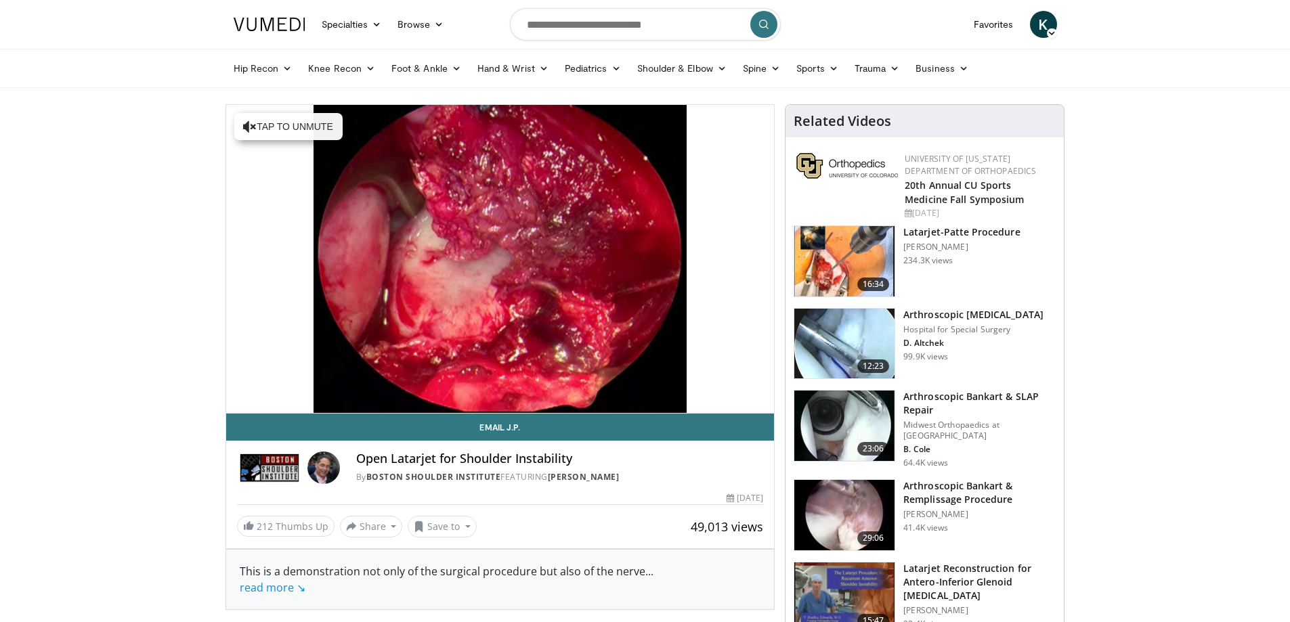
click at [697, 384] on video-js "**********" at bounding box center [500, 259] width 548 height 309
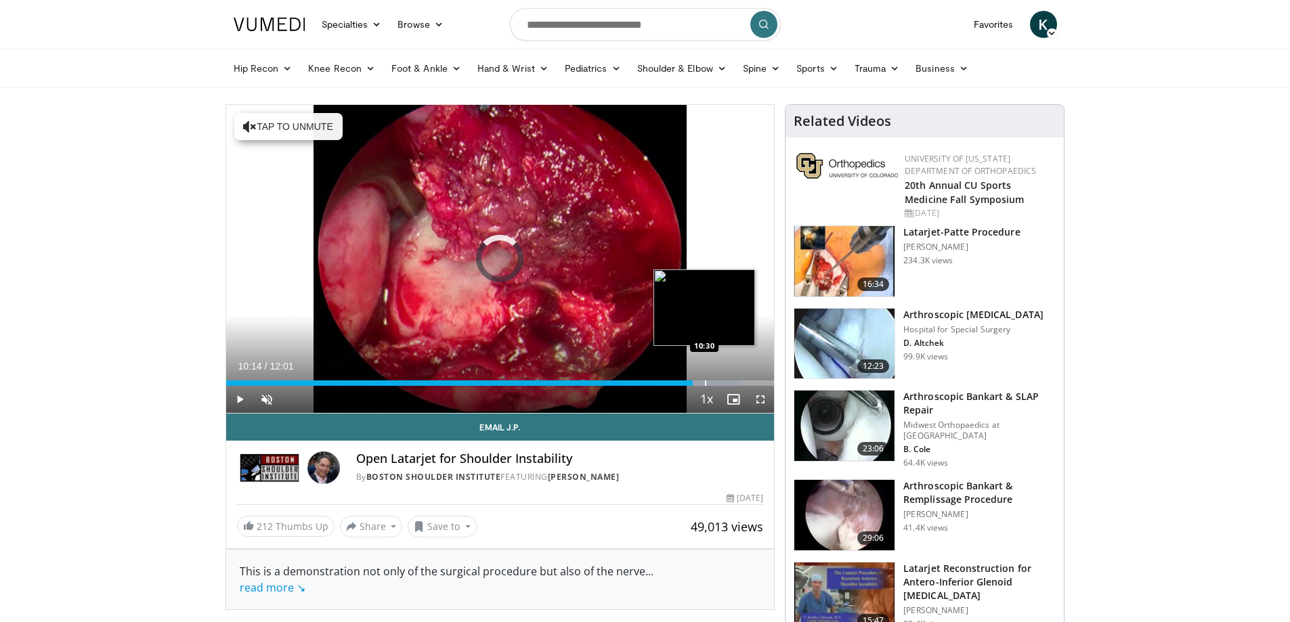
click at [705, 383] on div "Progress Bar" at bounding box center [705, 383] width 1 height 5
click at [697, 381] on div "Progress Bar" at bounding box center [697, 383] width 1 height 5
click at [710, 381] on div "Progress Bar" at bounding box center [710, 383] width 1 height 5
click at [716, 381] on div "Progress Bar" at bounding box center [716, 383] width 1 height 5
click at [724, 381] on div "Progress Bar" at bounding box center [724, 383] width 1 height 5
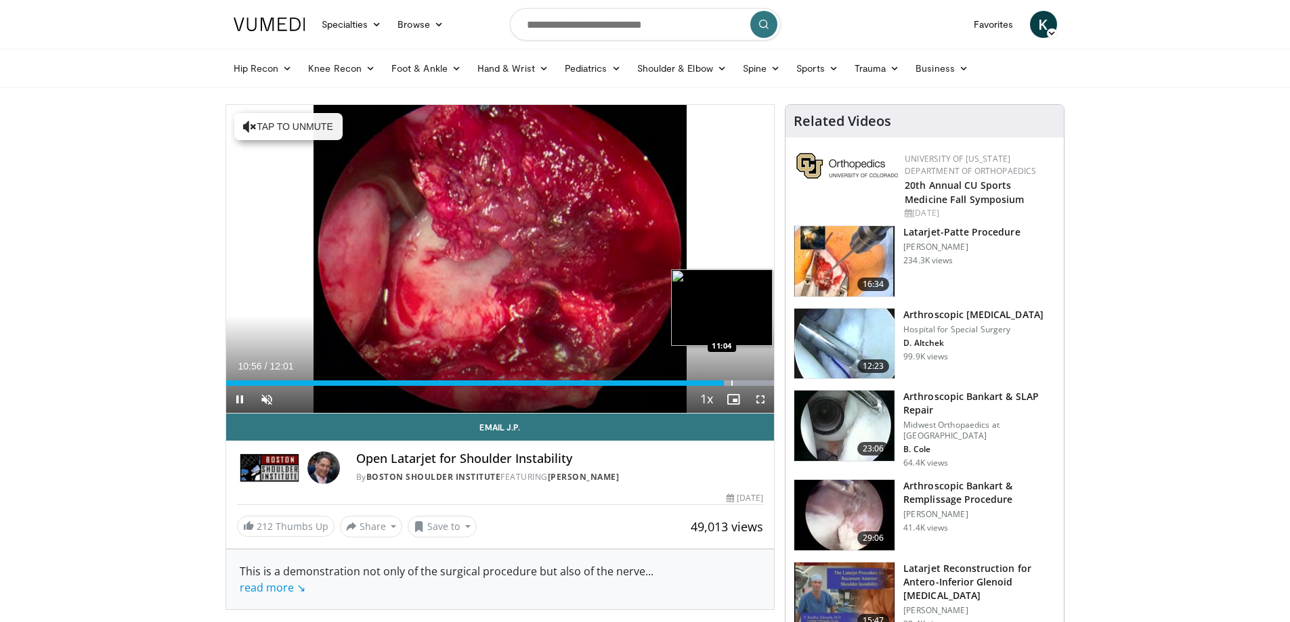
click at [731, 381] on div "Progress Bar" at bounding box center [731, 383] width 1 height 5
click at [737, 381] on div "Progress Bar" at bounding box center [737, 383] width 1 height 5
click at [742, 382] on div "Progress Bar" at bounding box center [742, 383] width 1 height 5
click at [750, 382] on div "Progress Bar" at bounding box center [750, 383] width 1 height 5
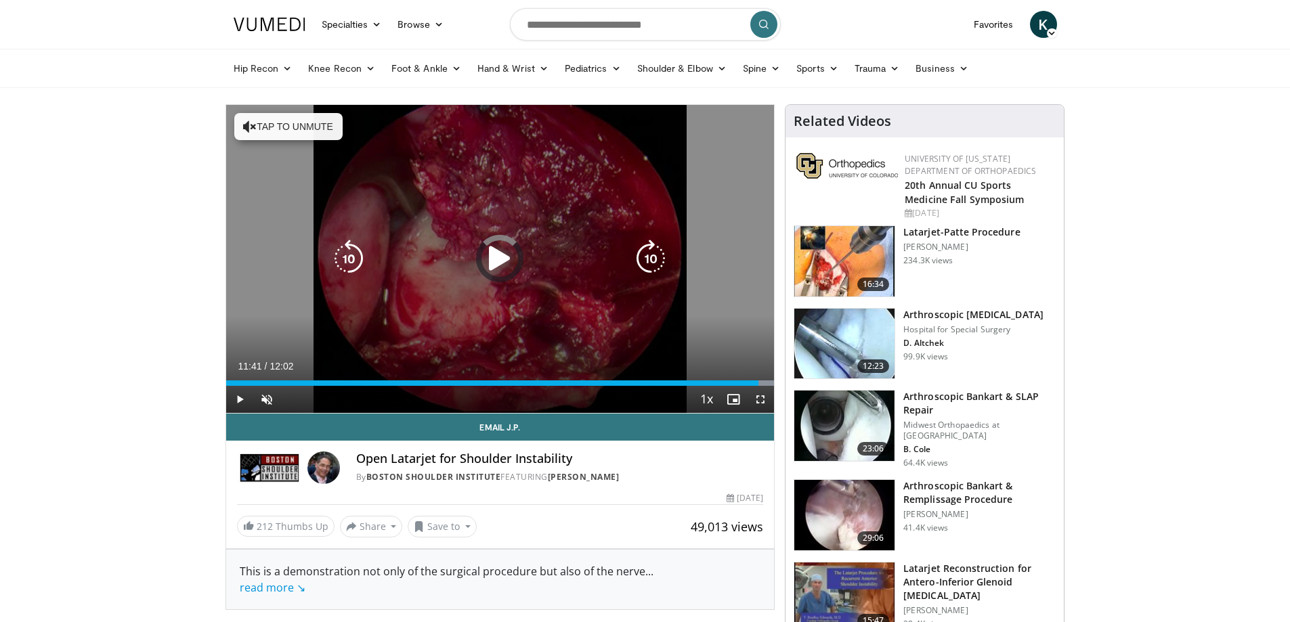
click at [0, 0] on div "Progress Bar" at bounding box center [0, 0] width 0 height 0
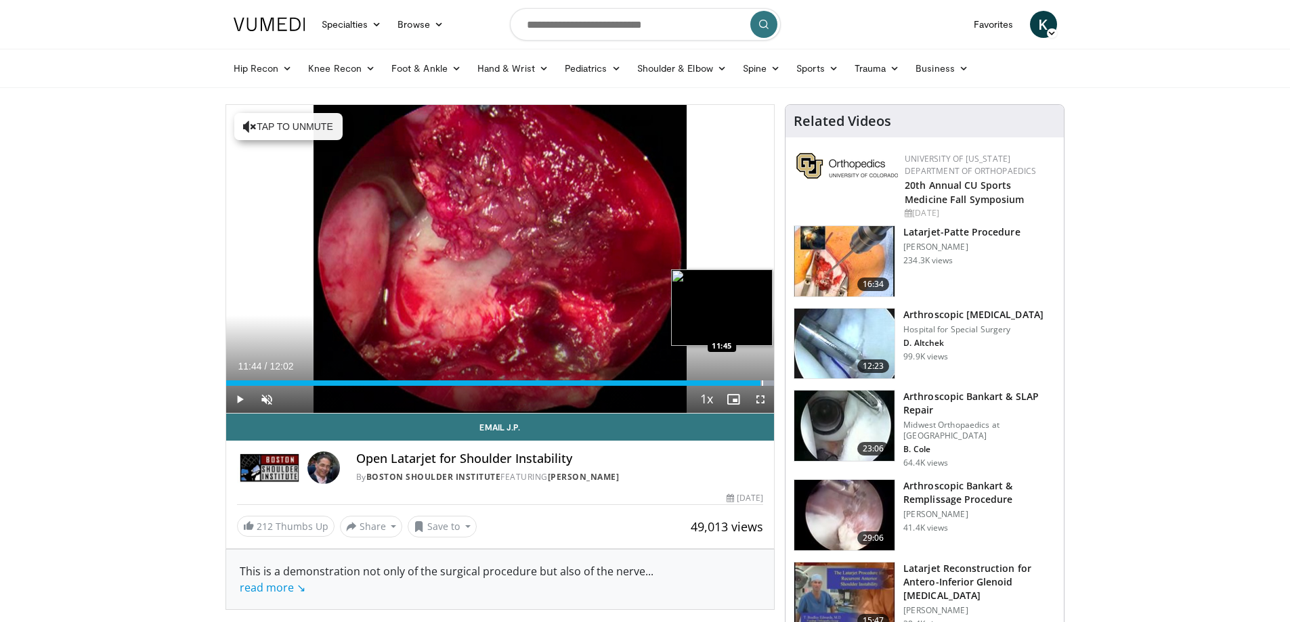
click at [762, 381] on div "Progress Bar" at bounding box center [762, 383] width 1 height 5
click at [236, 398] on span "Video Player" at bounding box center [239, 399] width 27 height 27
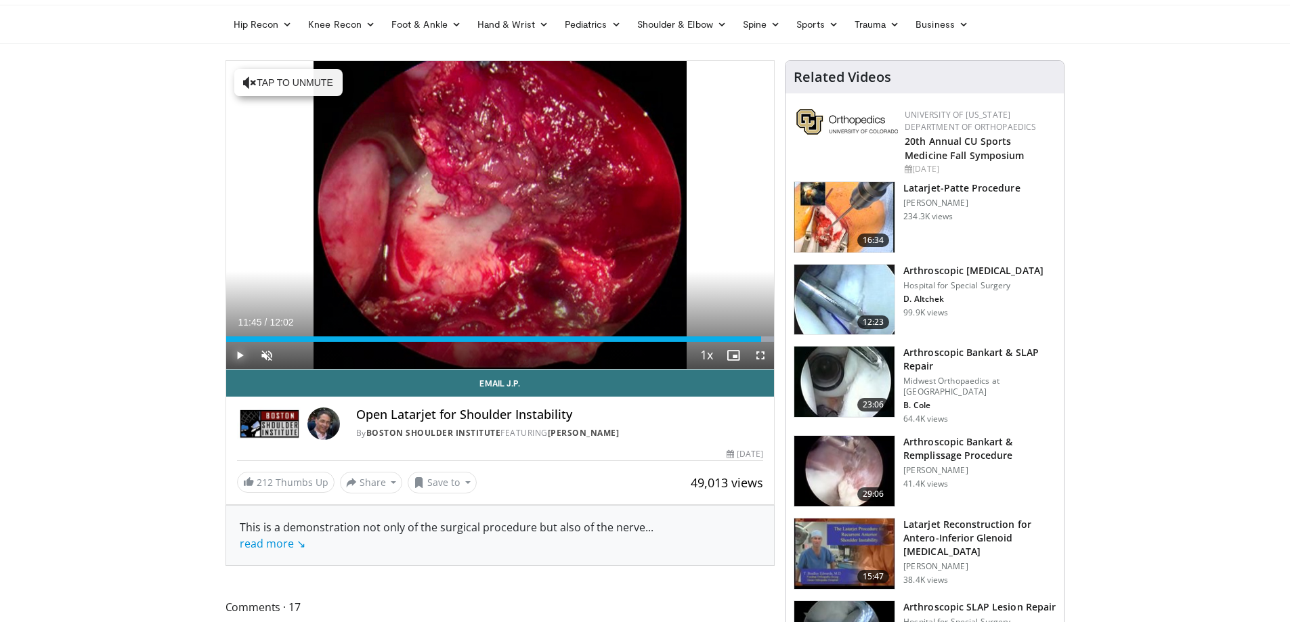
scroll to position [135, 0]
